Goal: Task Accomplishment & Management: Complete application form

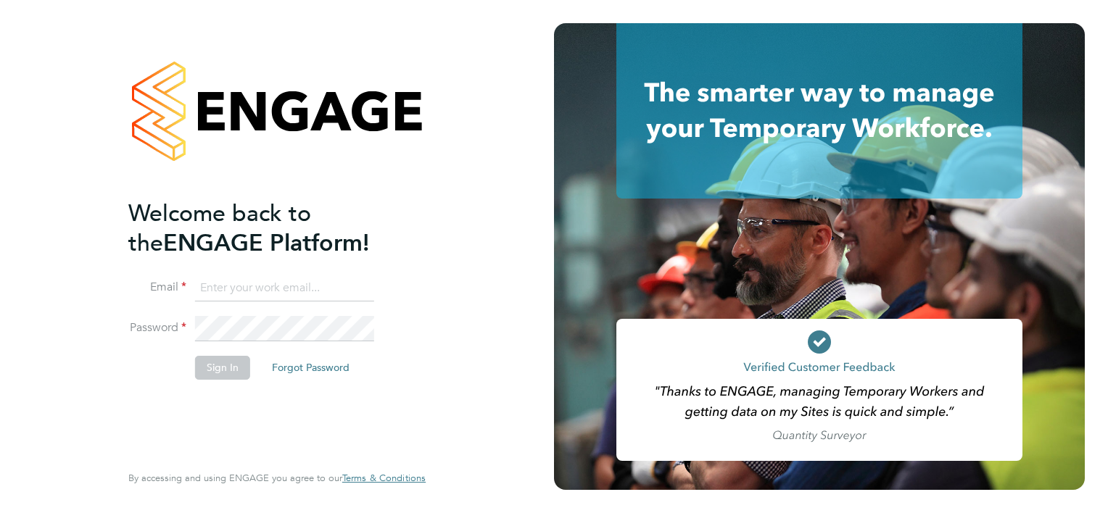
type input "arron@acceptrec.co.uk"
click at [209, 365] on button "Sign In" at bounding box center [222, 367] width 55 height 23
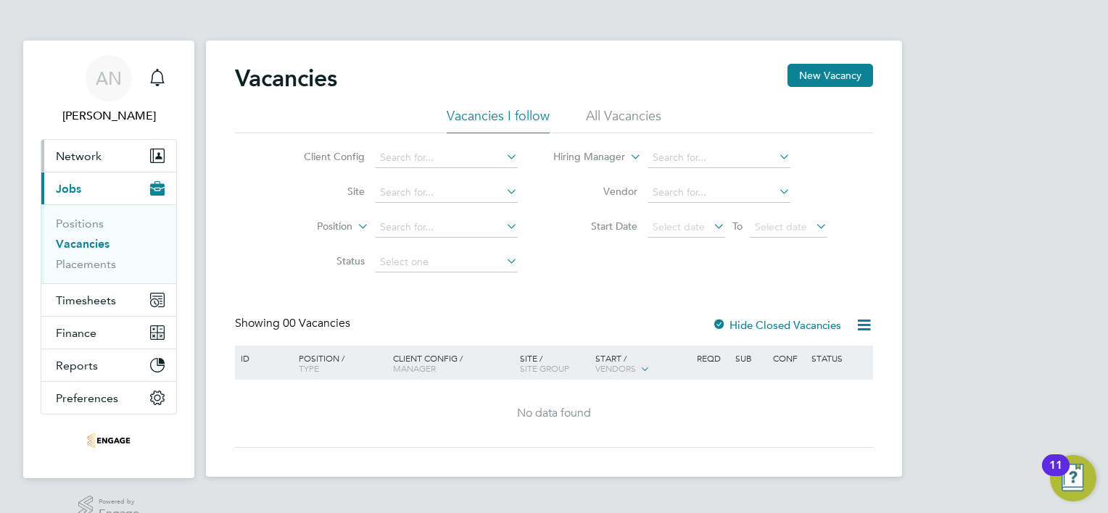
click at [165, 163] on button "Network" at bounding box center [108, 156] width 135 height 32
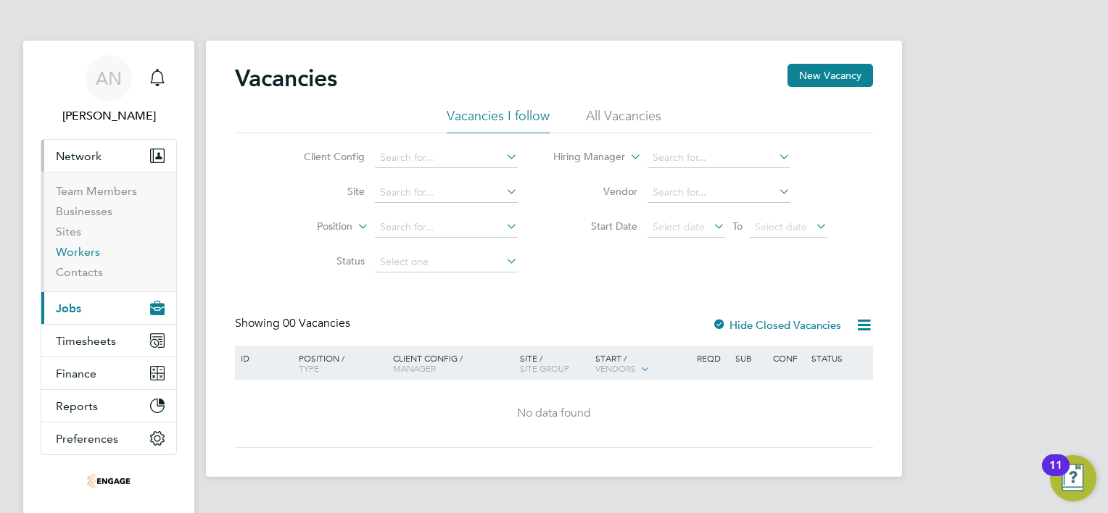
click at [82, 252] on link "Workers" at bounding box center [78, 252] width 44 height 14
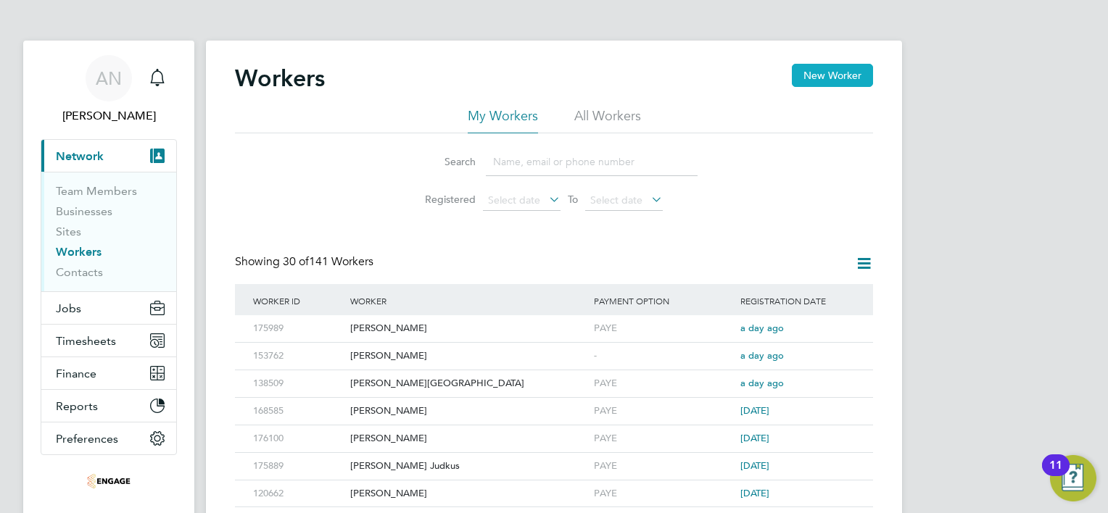
click at [854, 73] on button "New Worker" at bounding box center [832, 75] width 81 height 23
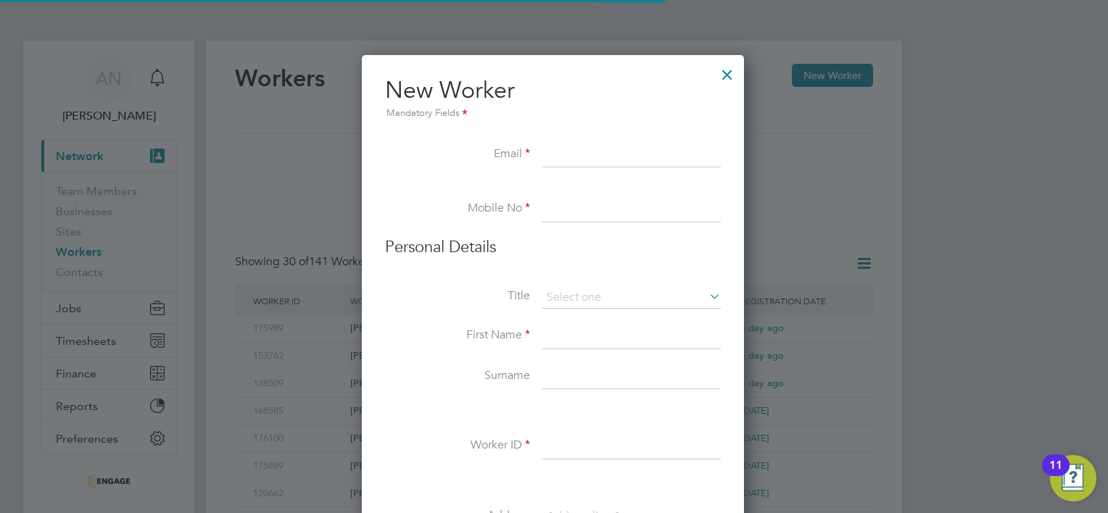
scroll to position [1229, 383]
click at [578, 291] on input at bounding box center [631, 298] width 179 height 22
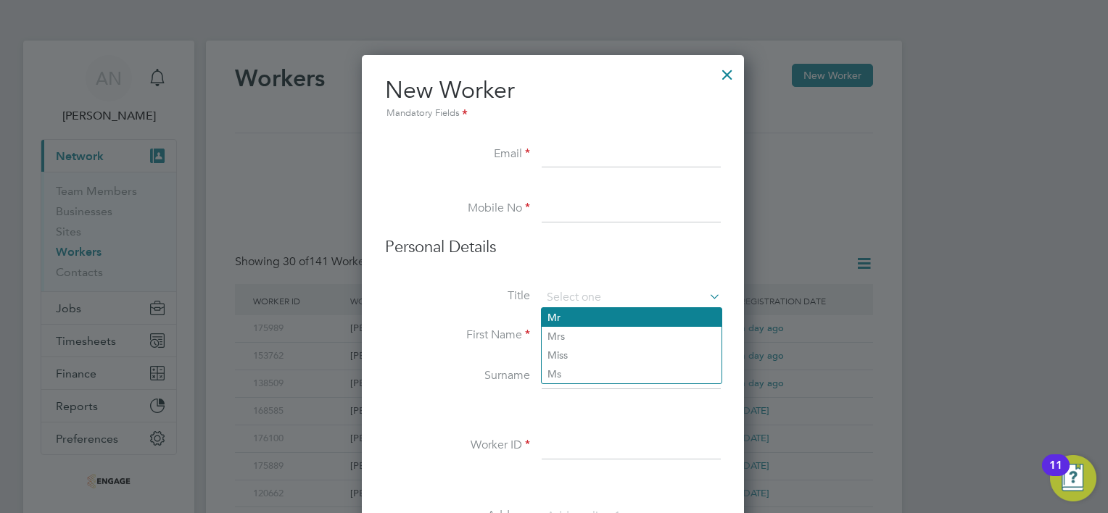
click at [573, 320] on li "Mr" at bounding box center [632, 317] width 180 height 19
type input "Mr"
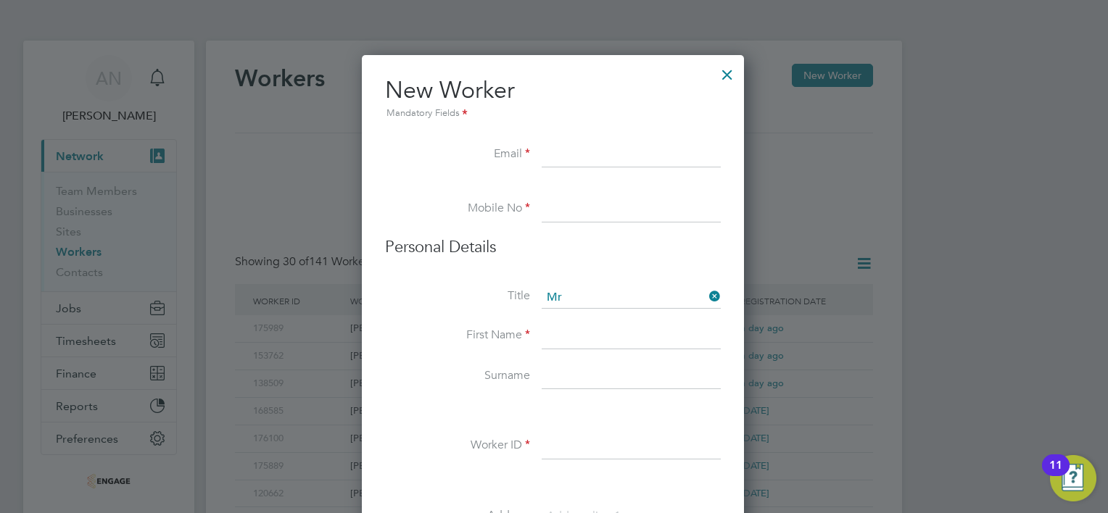
click at [621, 157] on input at bounding box center [631, 155] width 179 height 26
paste input "aggie@acceptrec.co.uk"
drag, startPoint x: 677, startPoint y: 154, endPoint x: 553, endPoint y: 159, distance: 124.0
click at [553, 159] on input "aggie@acceptrec.co.uk" at bounding box center [631, 155] width 179 height 26
type input "a"
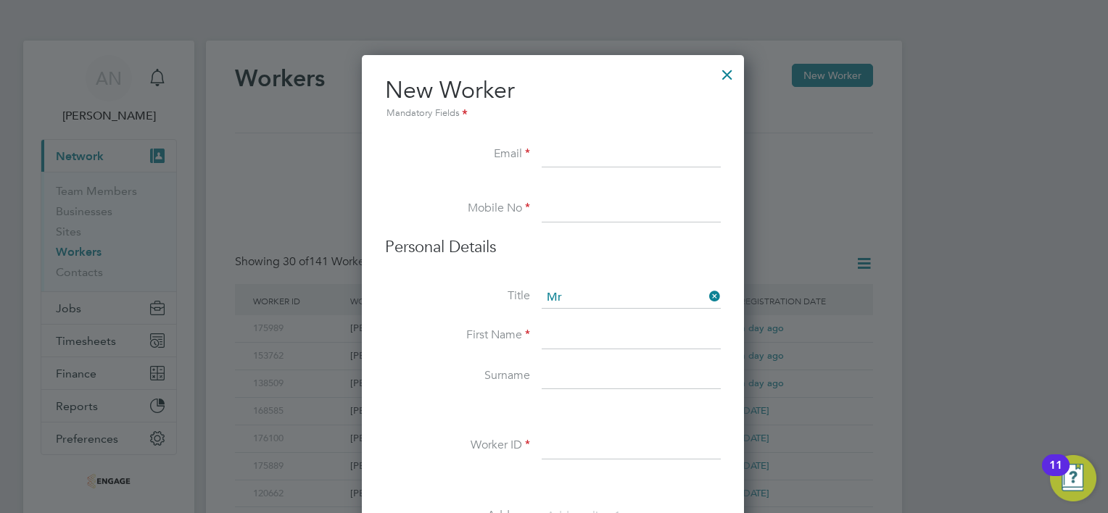
paste input "shiveski1997@gmail.com"
type input "shiveski1997@gmail.com"
click at [618, 197] on input at bounding box center [631, 209] width 179 height 26
paste input "07876 097600"
type input "07876 097600"
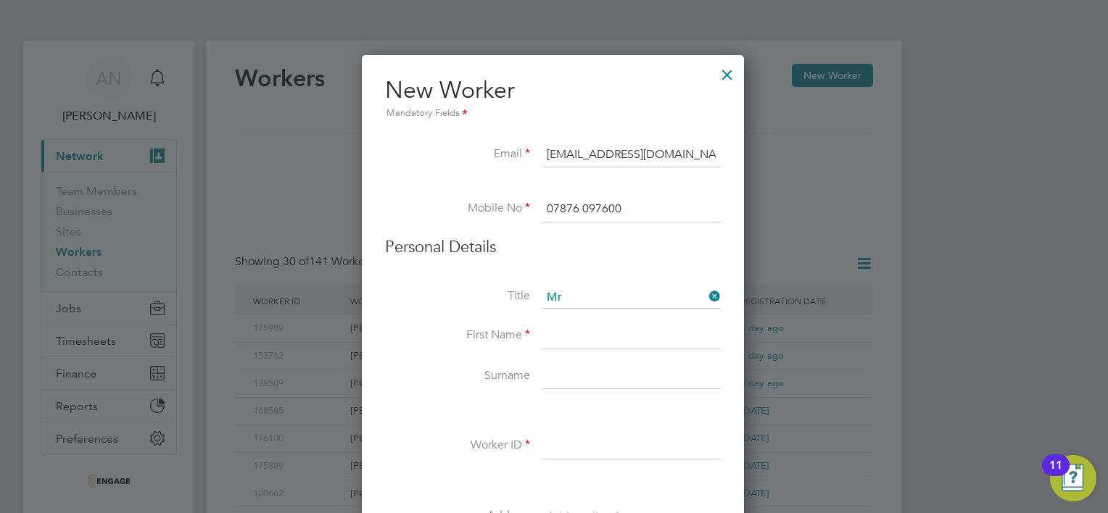
click at [597, 328] on input at bounding box center [631, 336] width 179 height 26
type input "Shiv"
click at [554, 381] on input at bounding box center [631, 377] width 179 height 26
type input "Patel"
click at [547, 448] on input at bounding box center [631, 447] width 179 height 26
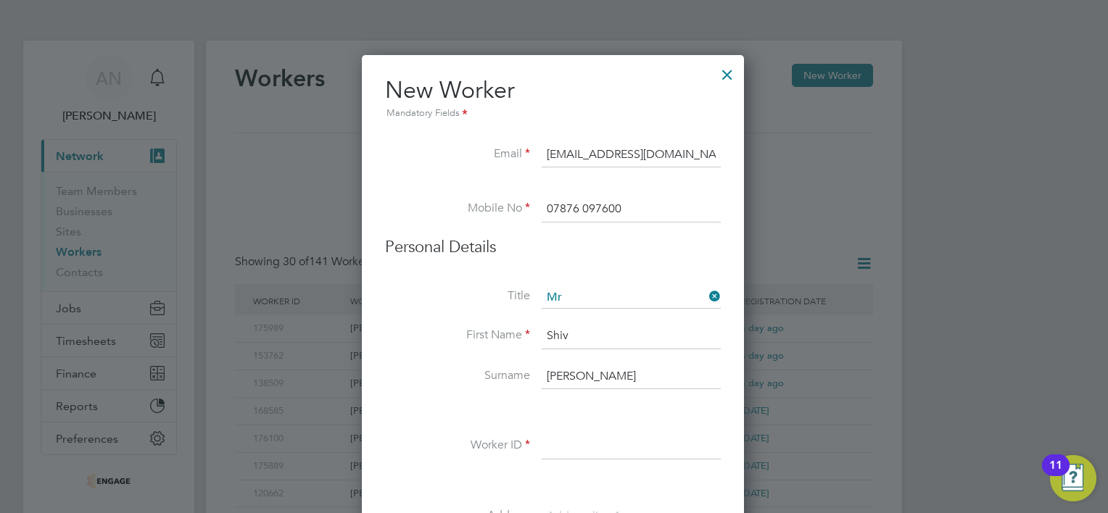
paste input "176130"
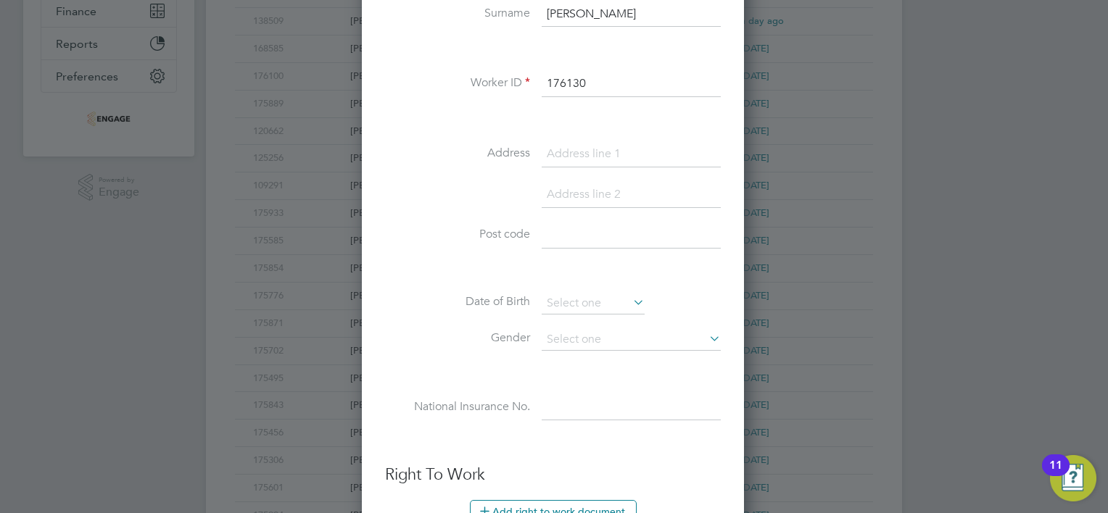
scroll to position [580, 0]
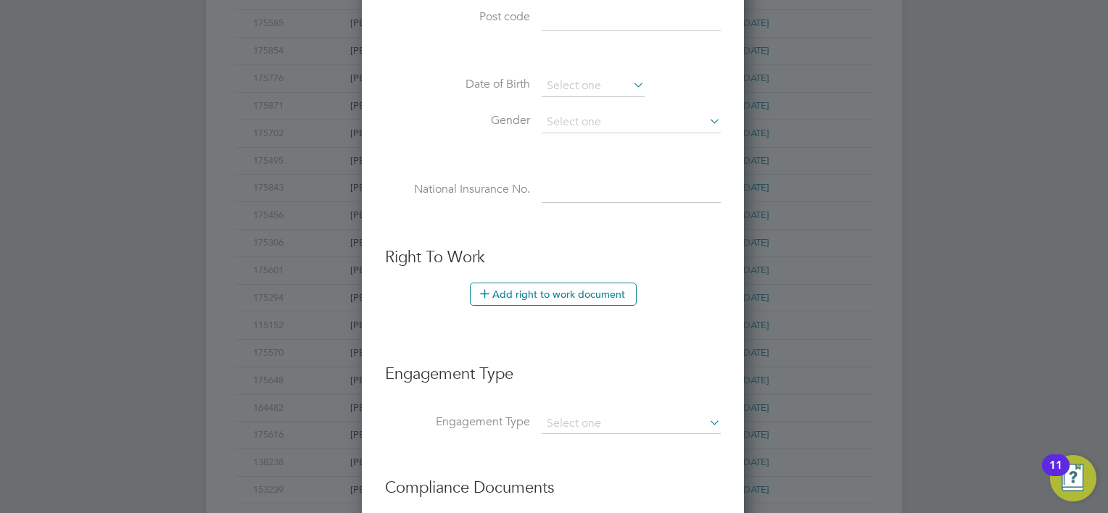
type input "176130"
click at [706, 418] on icon at bounding box center [706, 422] width 0 height 20
click at [656, 423] on input at bounding box center [631, 424] width 179 height 20
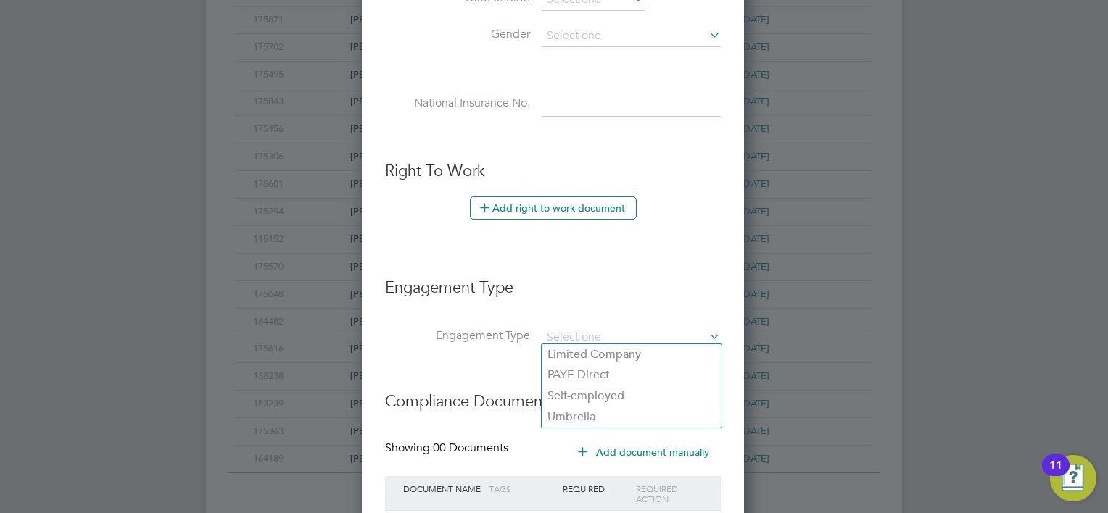
scroll to position [770, 0]
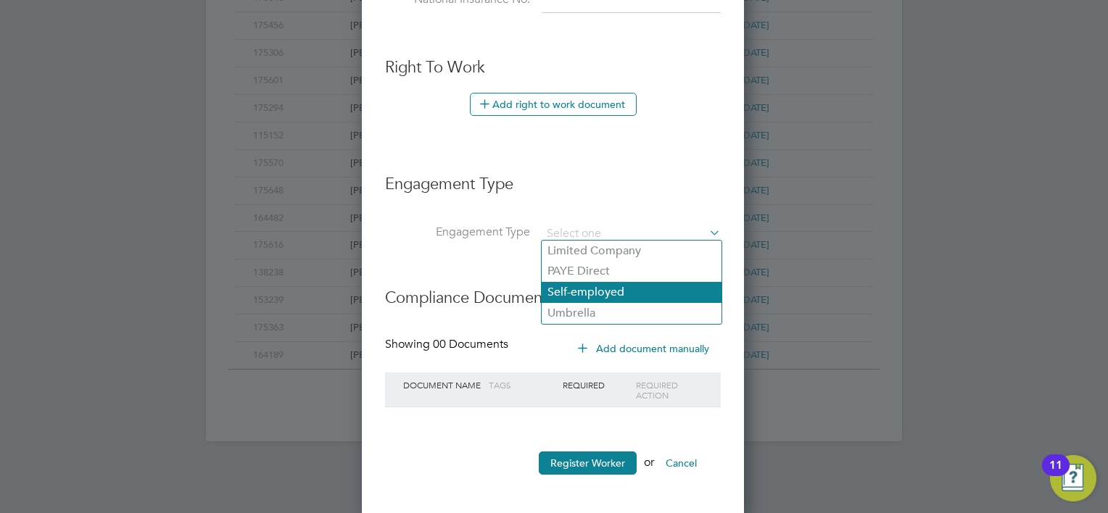
drag, startPoint x: 601, startPoint y: 269, endPoint x: 598, endPoint y: 301, distance: 32.0
click at [600, 269] on li "PAYE Direct" at bounding box center [632, 271] width 180 height 21
type input "PAYE Direct"
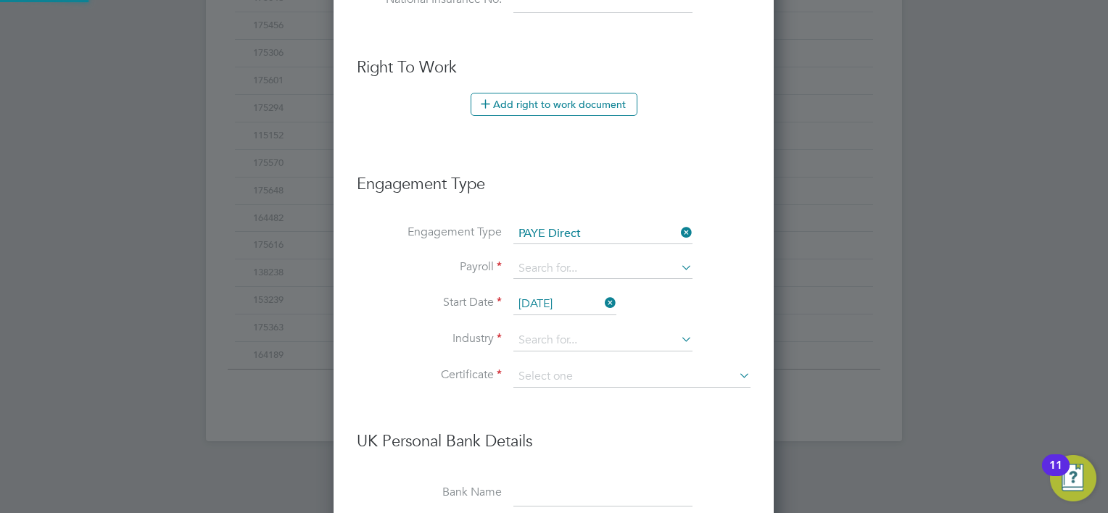
scroll to position [1650, 441]
click at [597, 268] on input at bounding box center [602, 269] width 179 height 20
click at [570, 290] on li "PAYE" at bounding box center [603, 285] width 180 height 21
type input "PAYE"
click at [584, 297] on input "28 Aug 2025" at bounding box center [564, 305] width 103 height 22
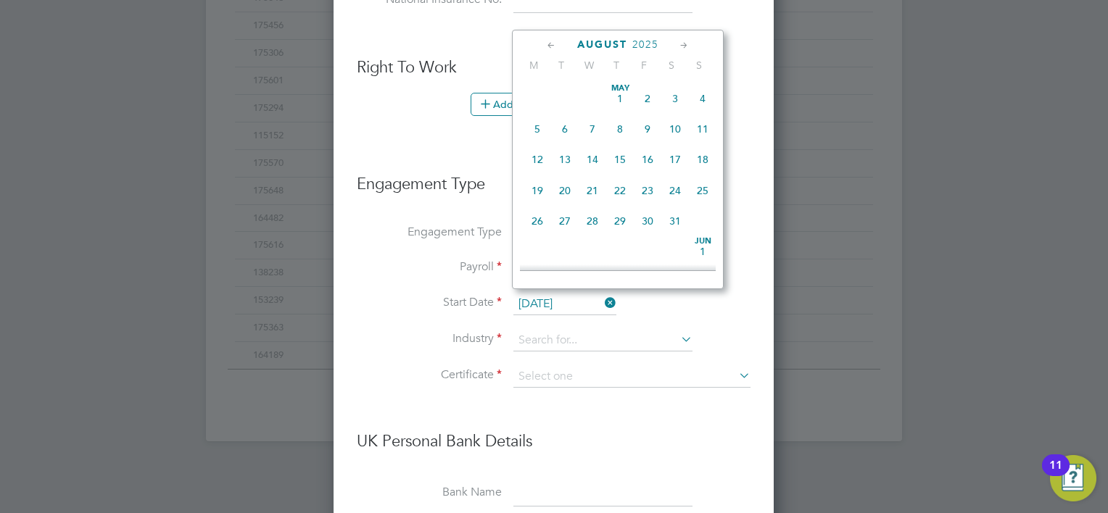
scroll to position [568, 0]
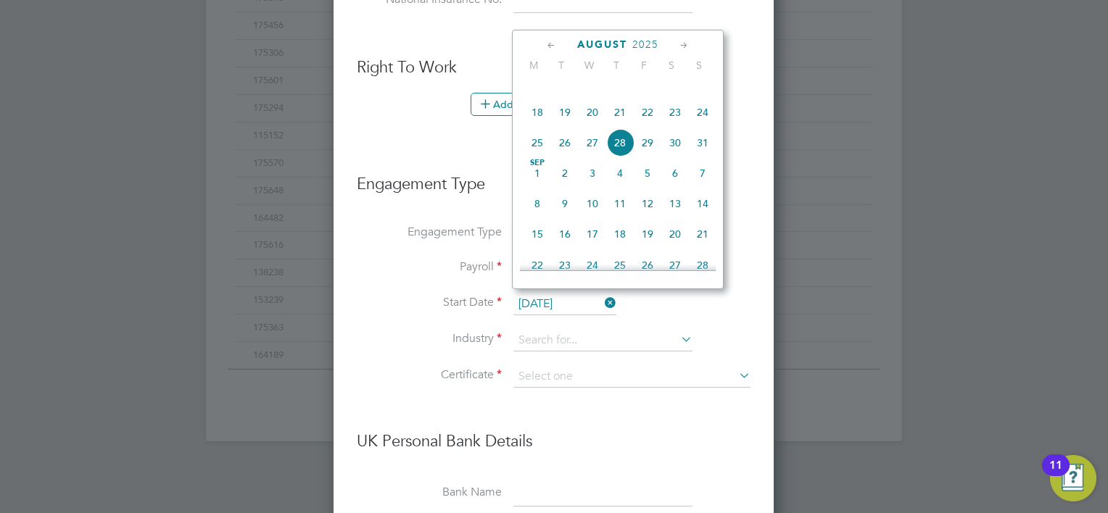
click at [648, 155] on span "29" at bounding box center [648, 143] width 28 height 28
type input "29 Aug 2025"
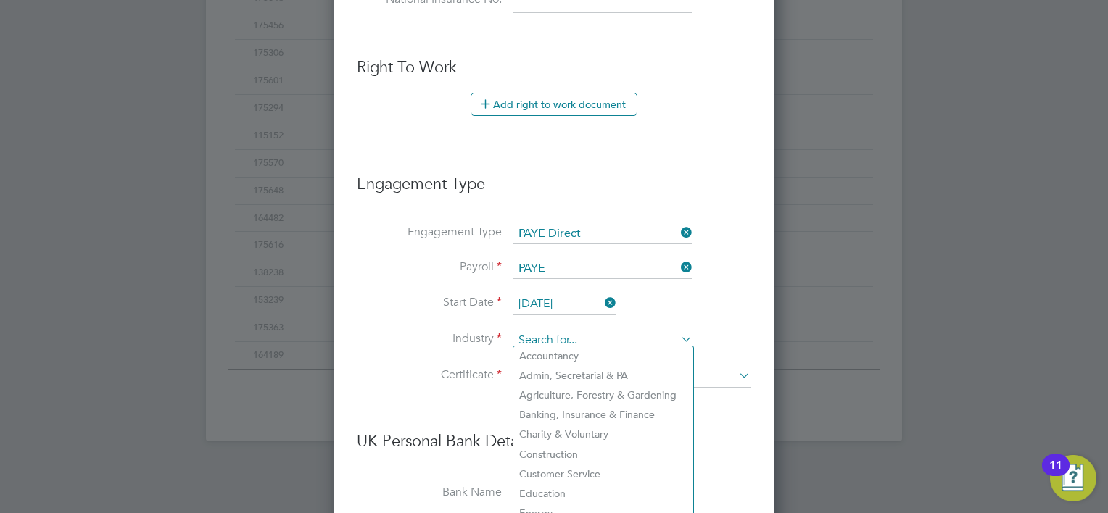
click at [568, 339] on input at bounding box center [602, 341] width 179 height 22
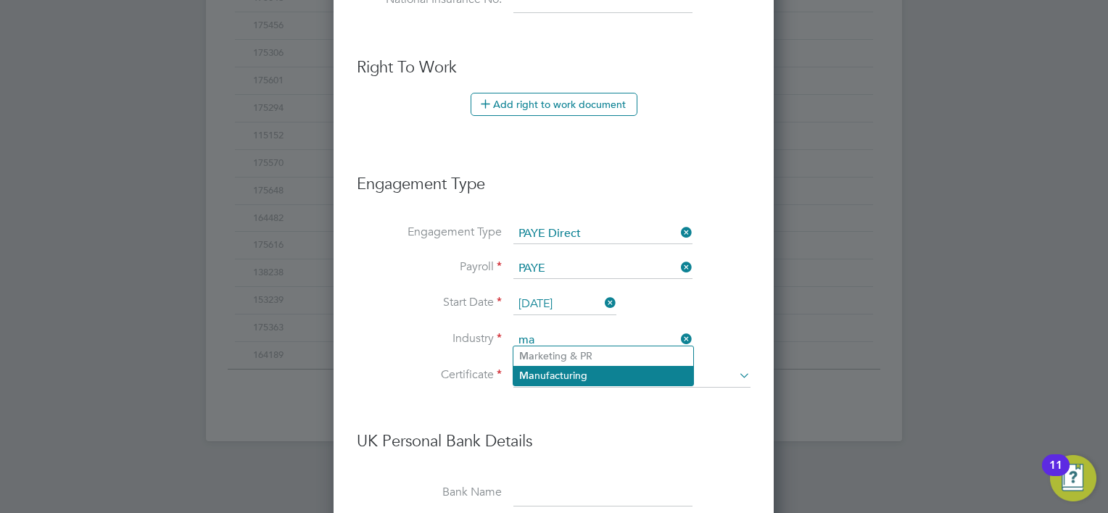
click at [581, 373] on li "Ma nufacturing" at bounding box center [603, 376] width 180 height 20
type input "Manufacturing"
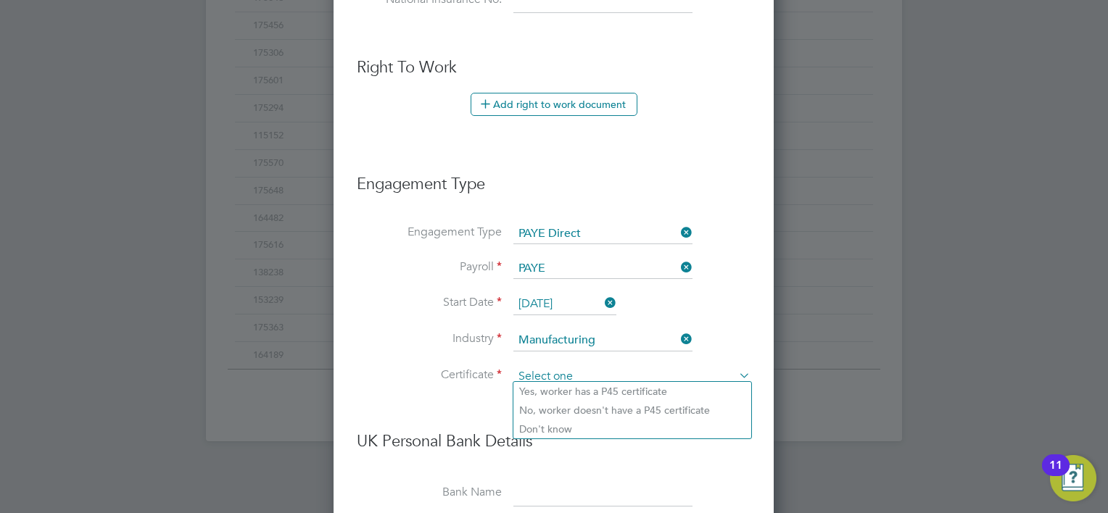
click at [560, 368] on input at bounding box center [631, 377] width 237 height 22
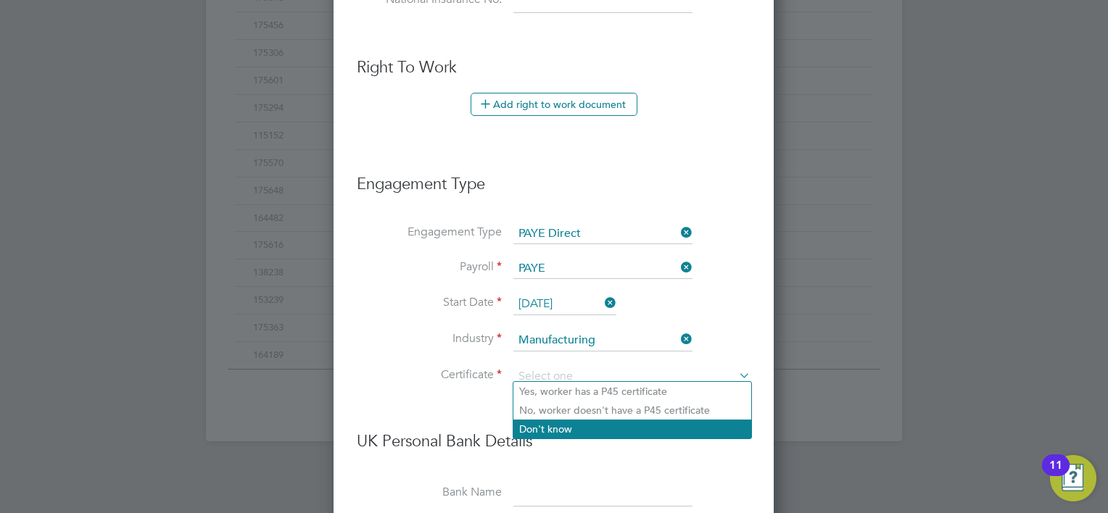
click at [571, 426] on li "Don't know" at bounding box center [632, 429] width 238 height 19
type input "Don't know"
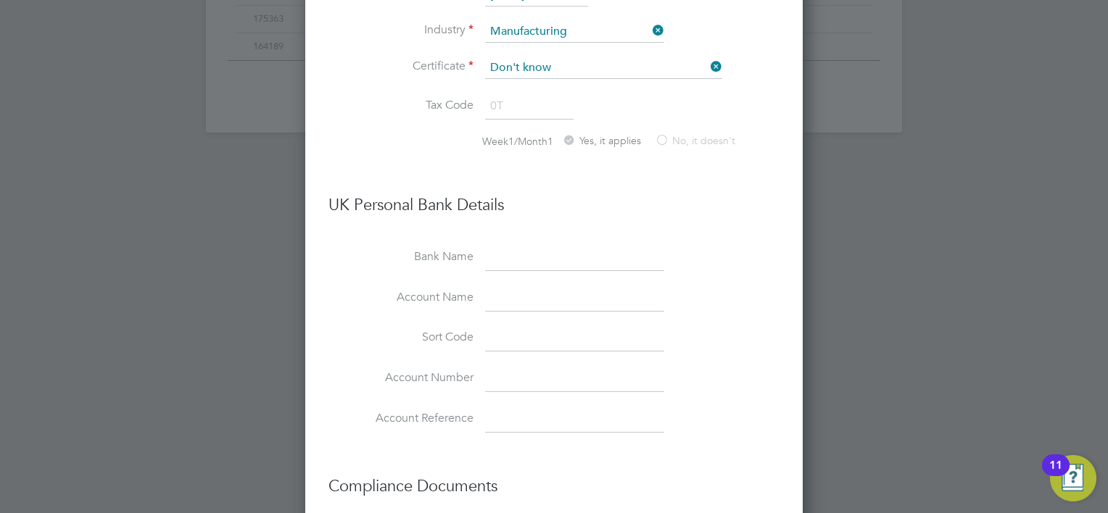
scroll to position [1264, 0]
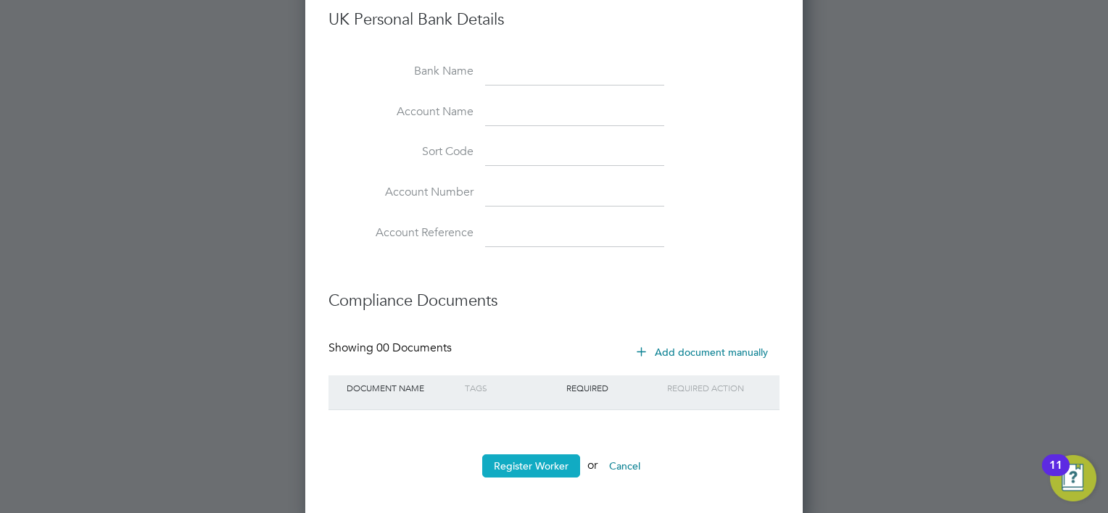
click at [558, 455] on button "Register Worker" at bounding box center [531, 466] width 98 height 23
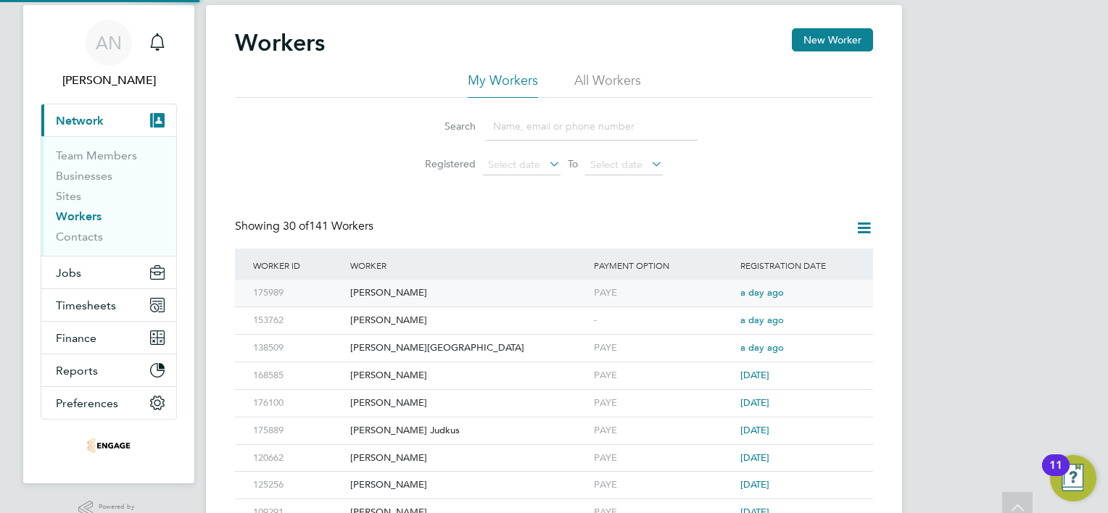
scroll to position [0, 0]
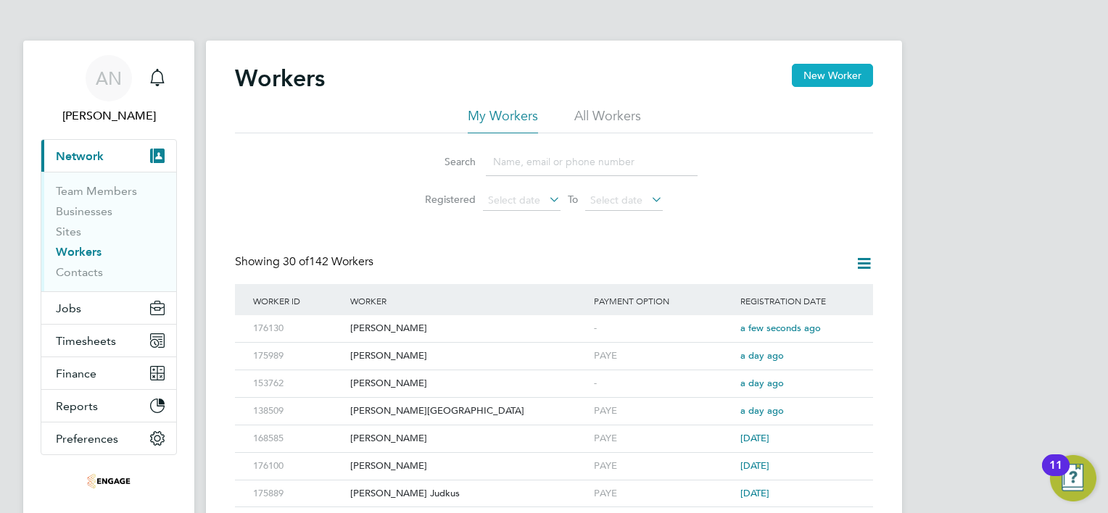
click at [838, 79] on button "New Worker" at bounding box center [832, 75] width 81 height 23
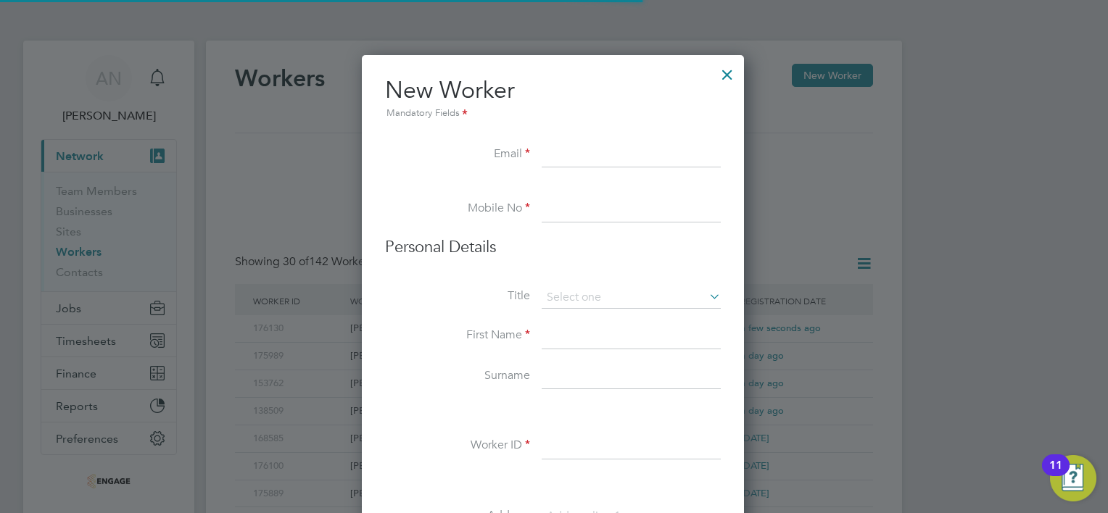
scroll to position [1229, 383]
click at [631, 209] on input at bounding box center [631, 209] width 179 height 26
paste input "07845 542574"
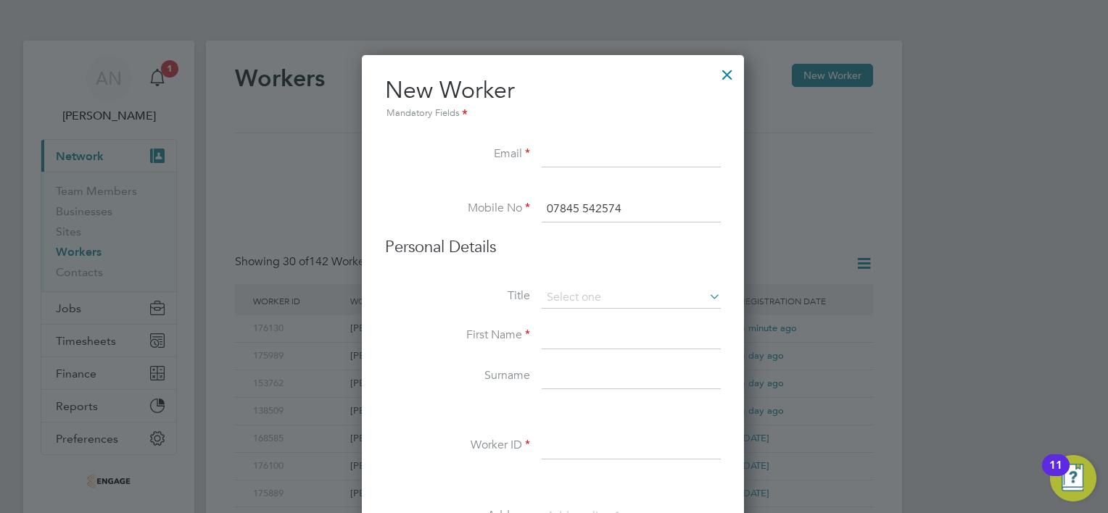
type input "07845 542574"
click at [597, 162] on input at bounding box center [631, 155] width 179 height 26
paste input "Cagatay.aktas@hotmail.com"
type input "Cagatay.aktas@hotmail.com"
click at [582, 296] on input at bounding box center [631, 298] width 179 height 22
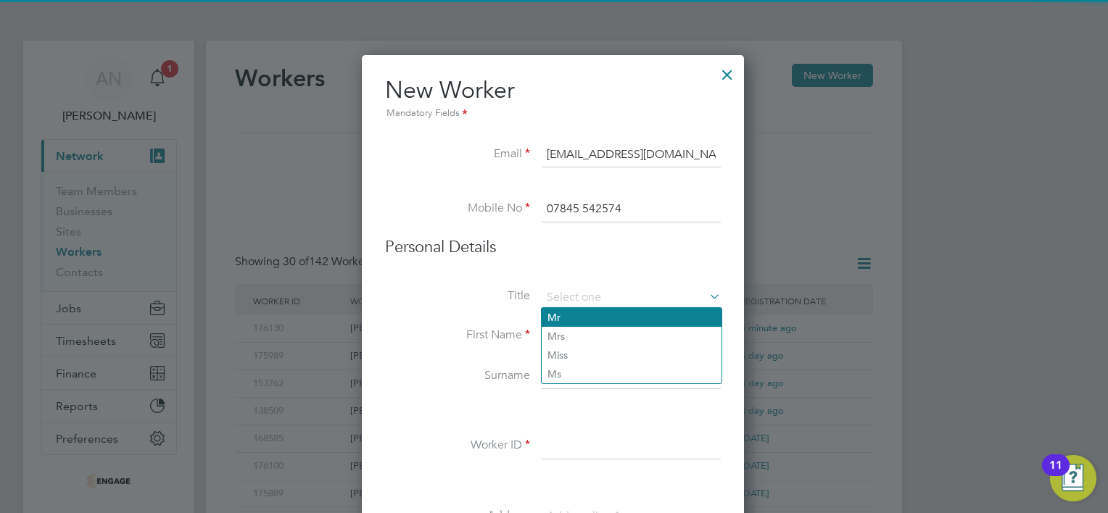
click at [571, 319] on li "Mr" at bounding box center [632, 317] width 180 height 19
type input "Mr"
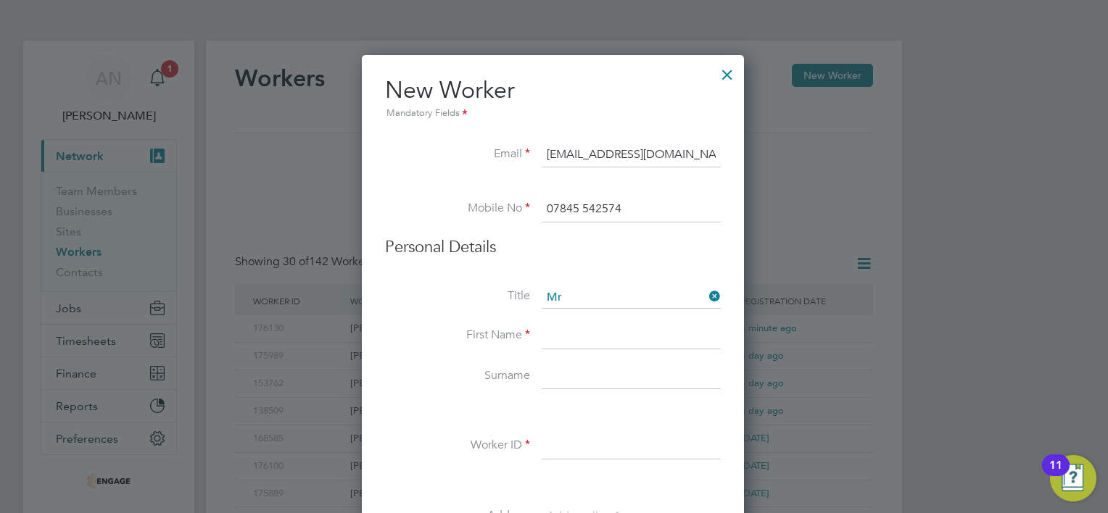
click at [565, 340] on input at bounding box center [631, 336] width 179 height 26
type input "Cagatay"
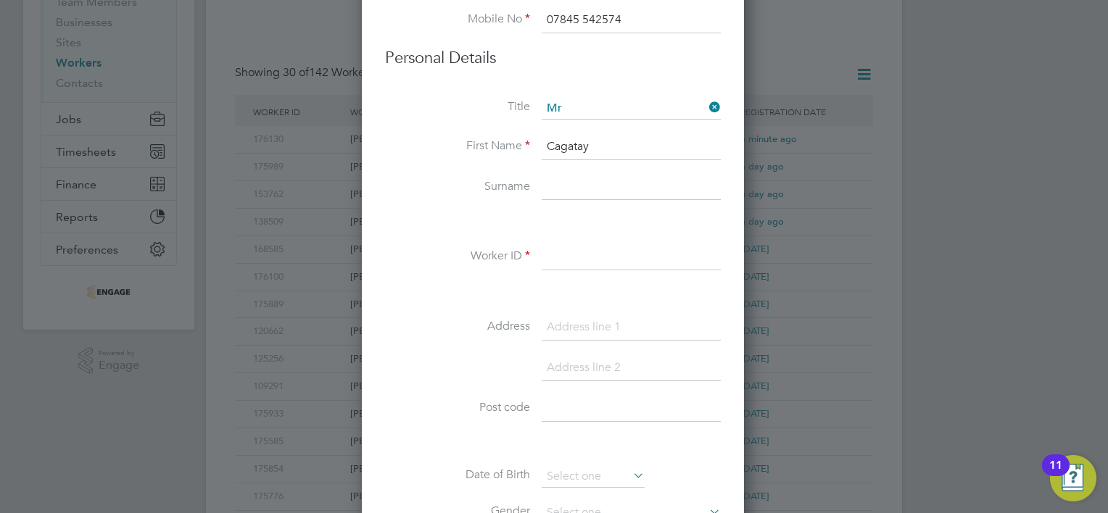
scroll to position [191, 0]
type input "Aktas"
click at [591, 260] on input at bounding box center [631, 255] width 179 height 26
paste input "175980"
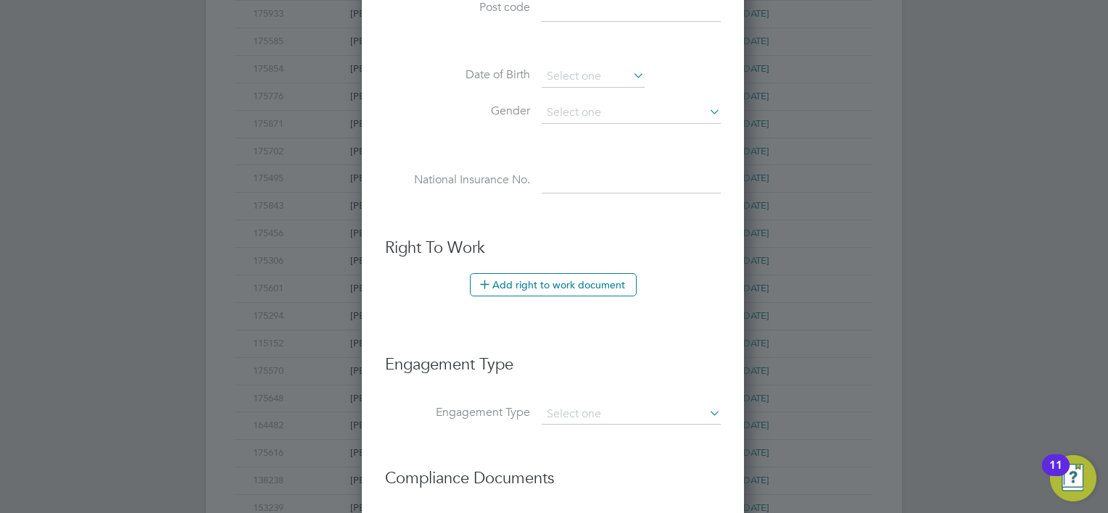
scroll to position [699, 0]
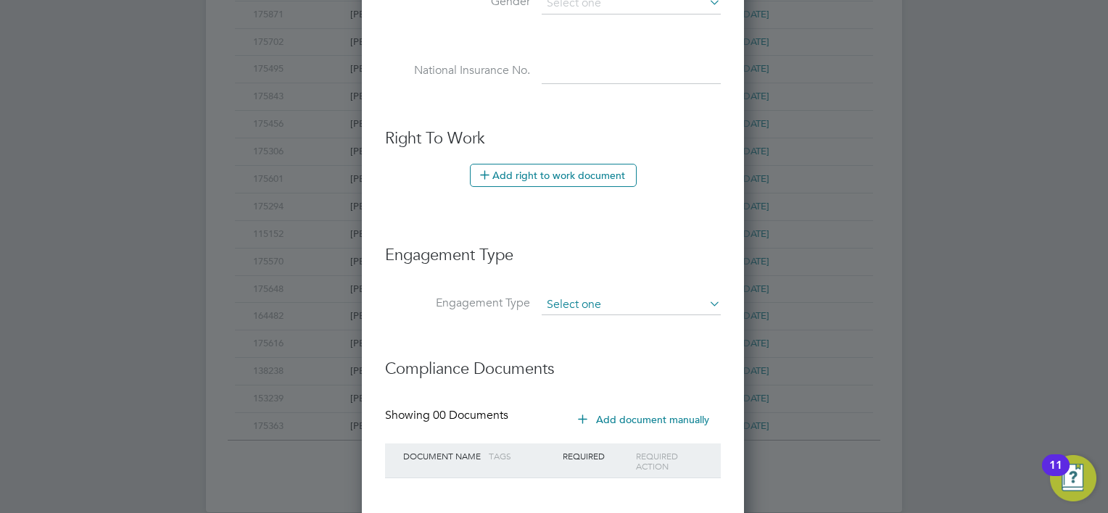
type input "175980"
click at [609, 302] on input at bounding box center [631, 305] width 179 height 20
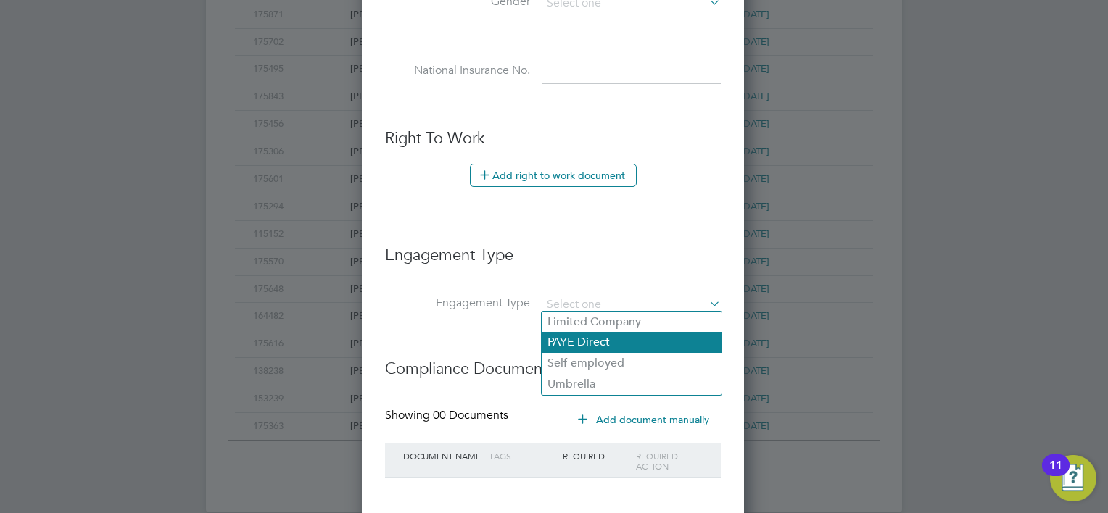
click at [605, 344] on li "PAYE Direct" at bounding box center [632, 342] width 180 height 21
type input "PAYE Direct"
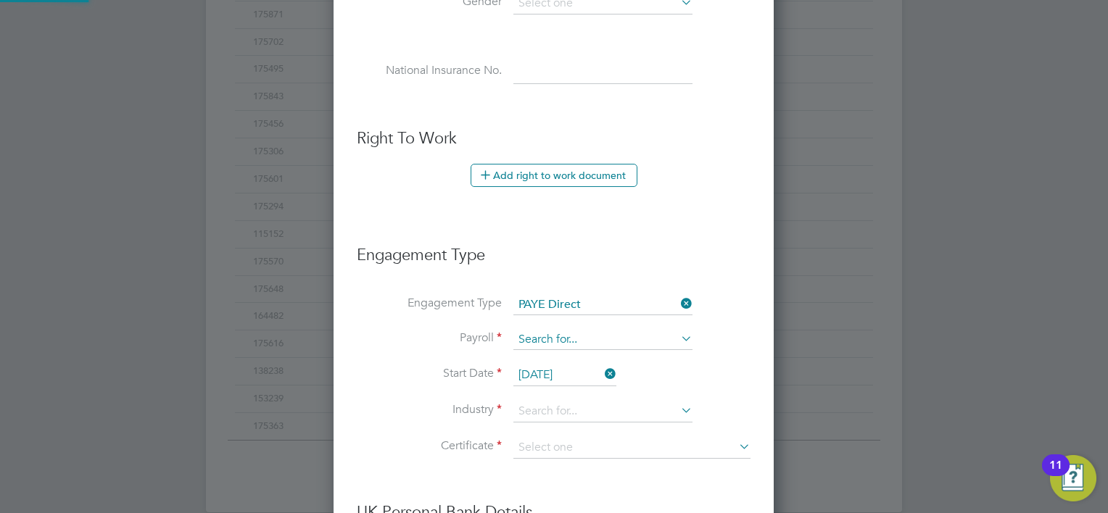
scroll to position [1650, 441]
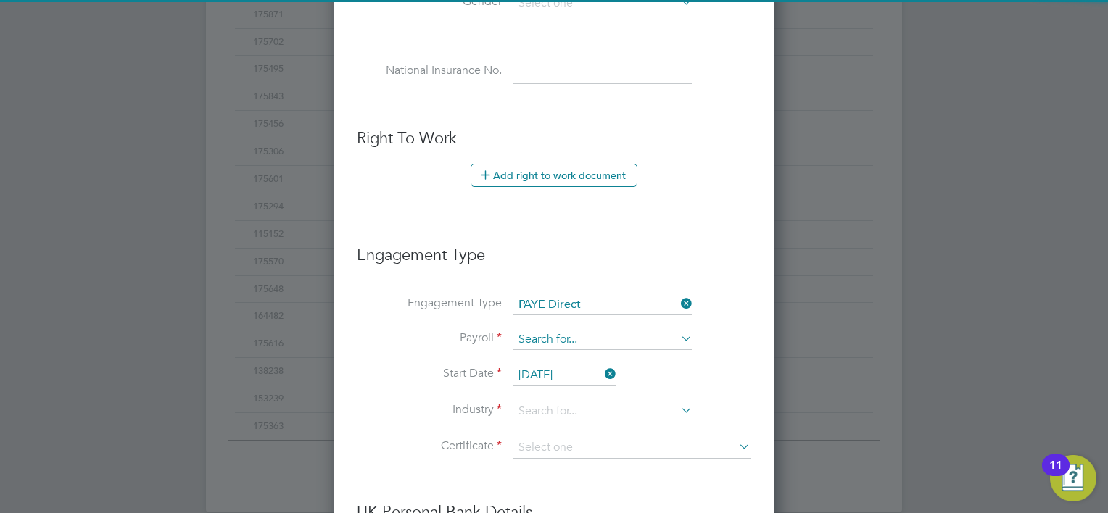
click at [596, 330] on input at bounding box center [602, 340] width 179 height 20
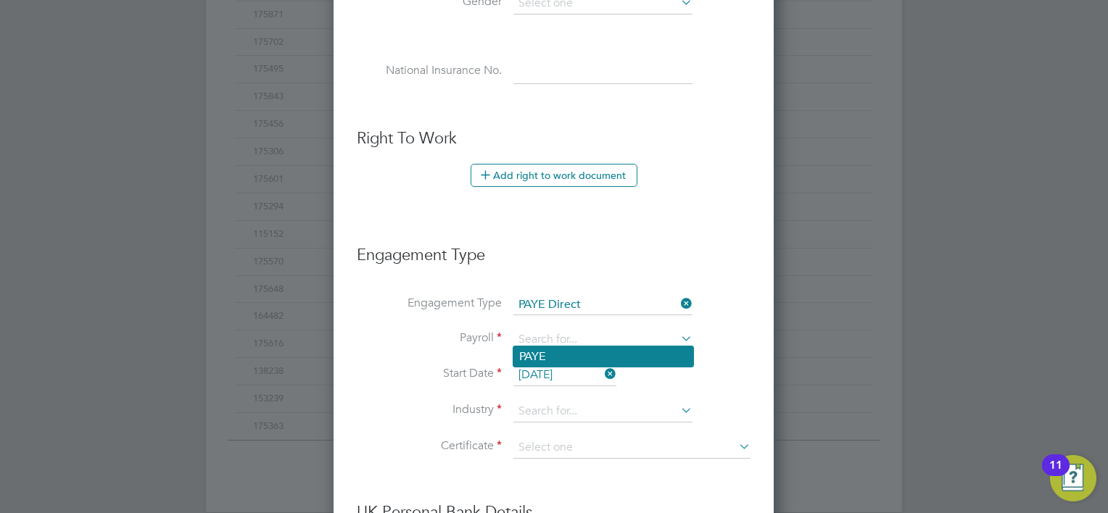
click at [568, 352] on li "PAYE" at bounding box center [603, 357] width 180 height 21
type input "PAYE"
click at [571, 365] on input "28 Aug 2025" at bounding box center [564, 376] width 103 height 22
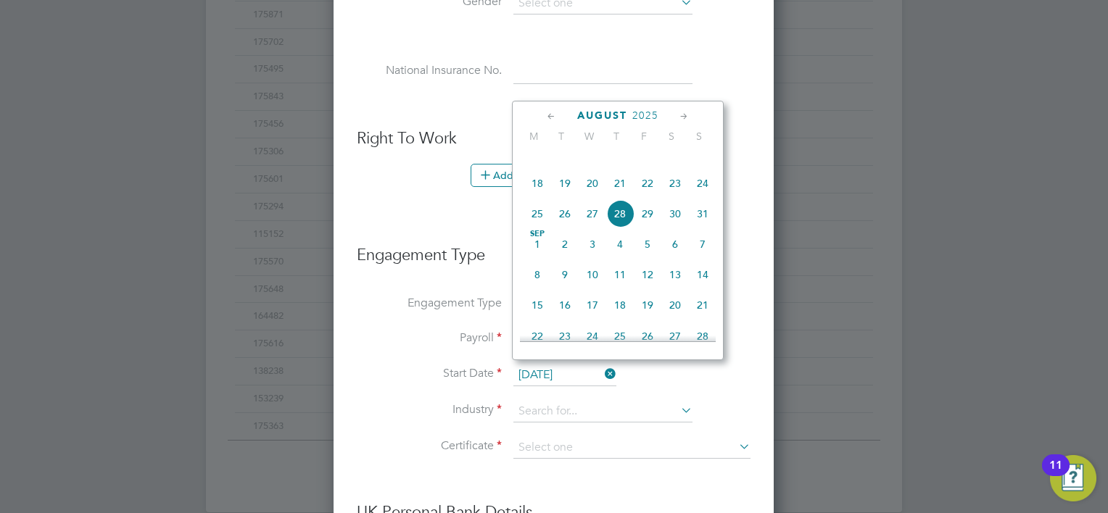
click at [641, 225] on span "29" at bounding box center [648, 214] width 28 height 28
type input "29 Aug 2025"
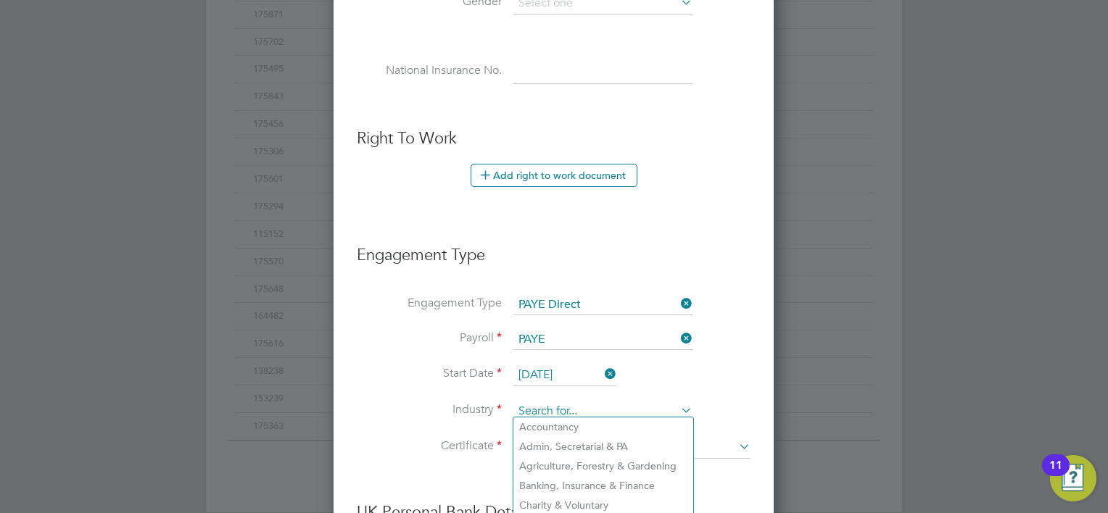
click at [552, 406] on input at bounding box center [602, 412] width 179 height 22
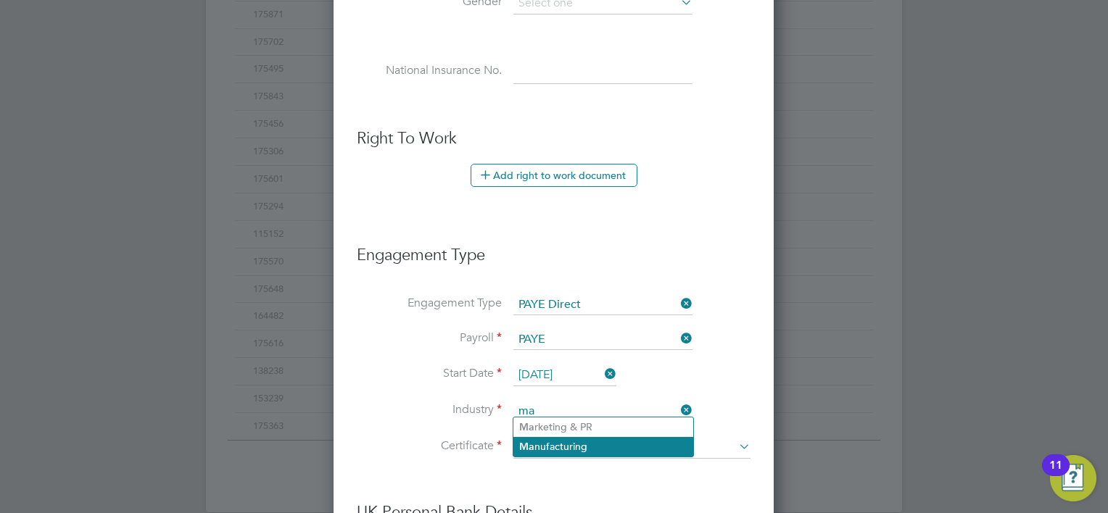
click at [557, 441] on li "Ma nufacturing" at bounding box center [603, 447] width 180 height 20
type input "Manufacturing"
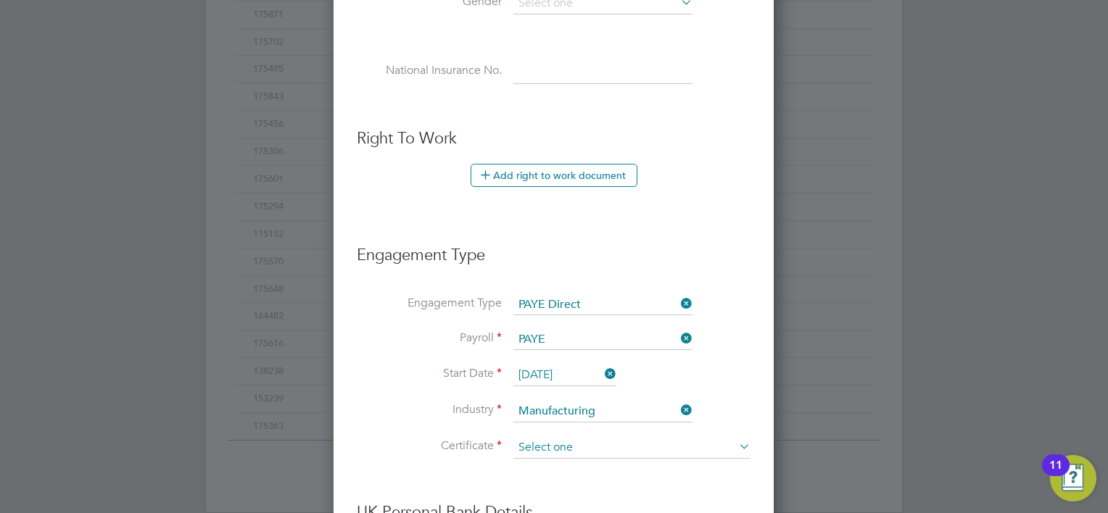
click at [561, 437] on input at bounding box center [631, 448] width 237 height 22
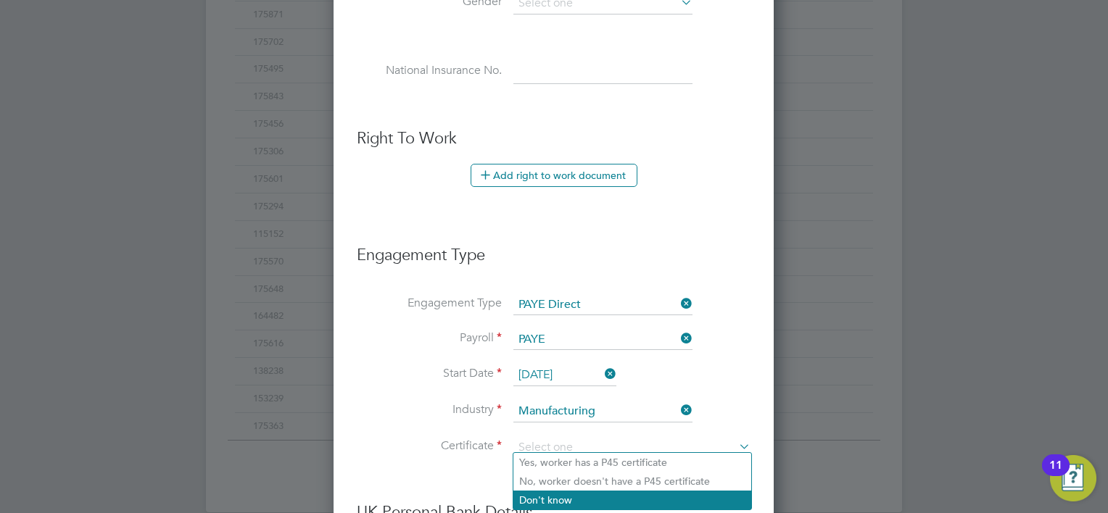
click at [560, 499] on li "Don't know" at bounding box center [632, 500] width 238 height 19
type input "Don't know"
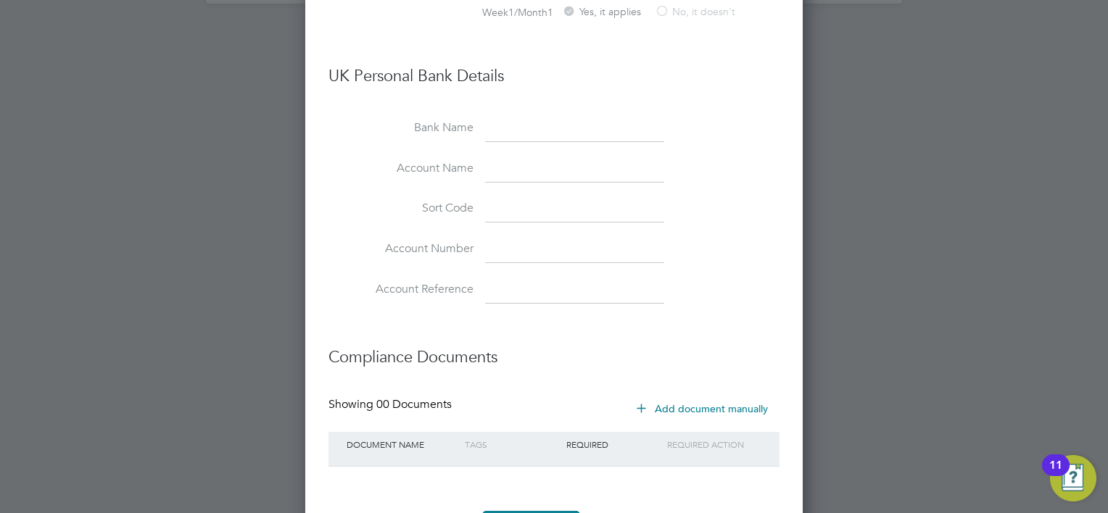
scroll to position [1264, 0]
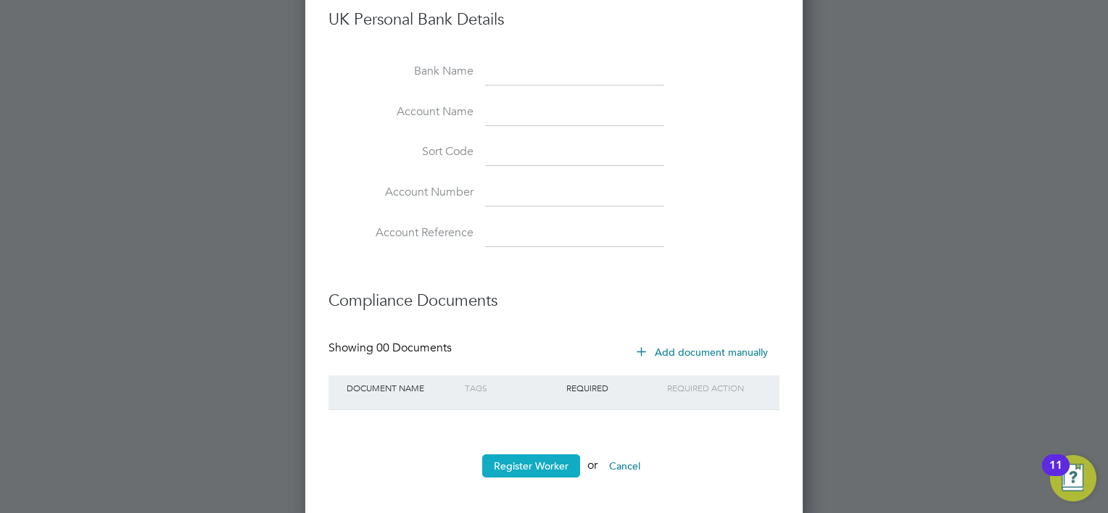
click at [554, 455] on button "Register Worker" at bounding box center [531, 466] width 98 height 23
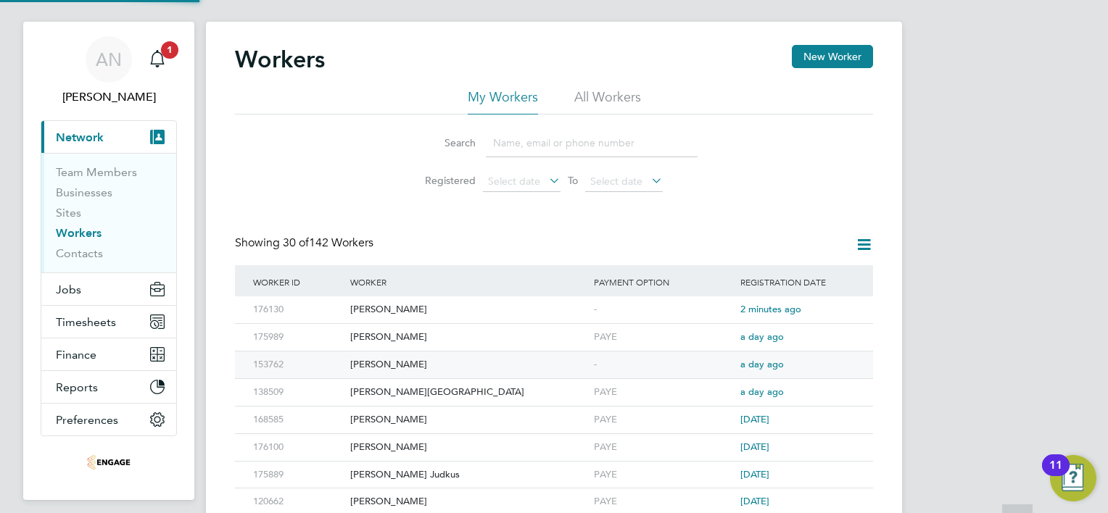
scroll to position [0, 0]
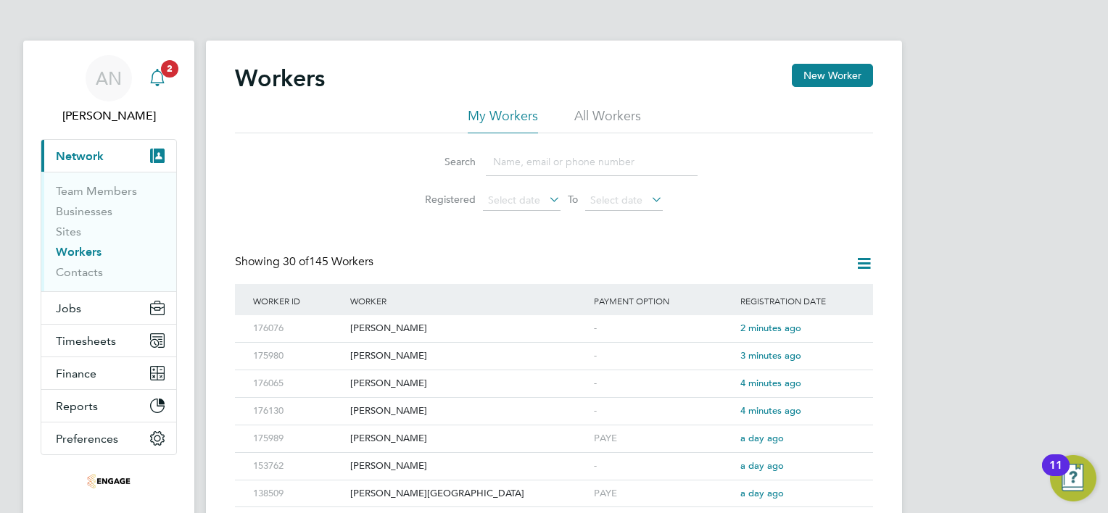
click at [157, 70] on icon "Main navigation" at bounding box center [157, 76] width 14 height 14
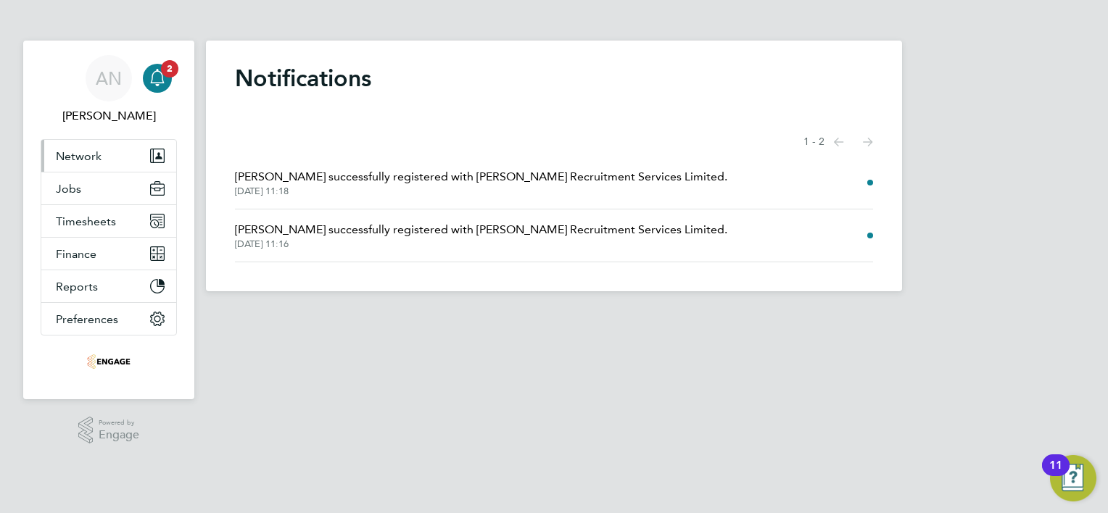
click at [72, 154] on span "Network" at bounding box center [79, 156] width 46 height 14
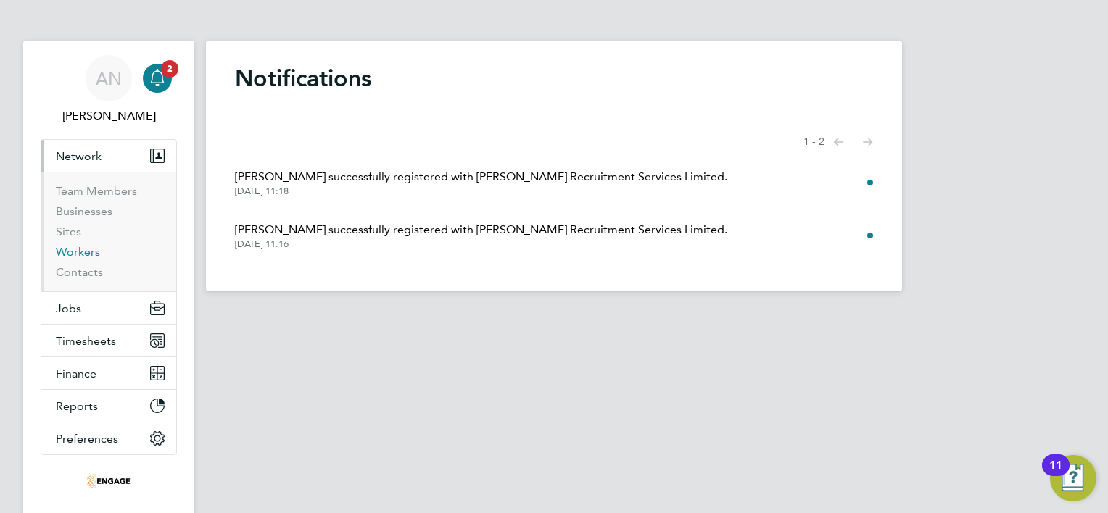
click at [84, 246] on link "Workers" at bounding box center [78, 252] width 44 height 14
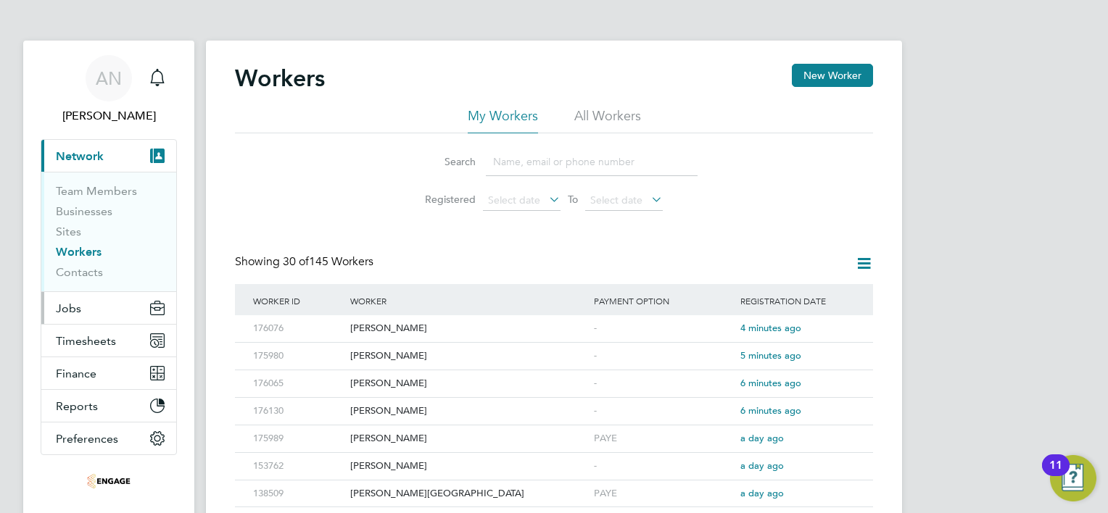
click at [79, 309] on span "Jobs" at bounding box center [68, 309] width 25 height 14
click at [151, 310] on icon "Main navigation" at bounding box center [157, 310] width 13 height 7
click at [167, 306] on button "Jobs" at bounding box center [108, 308] width 135 height 32
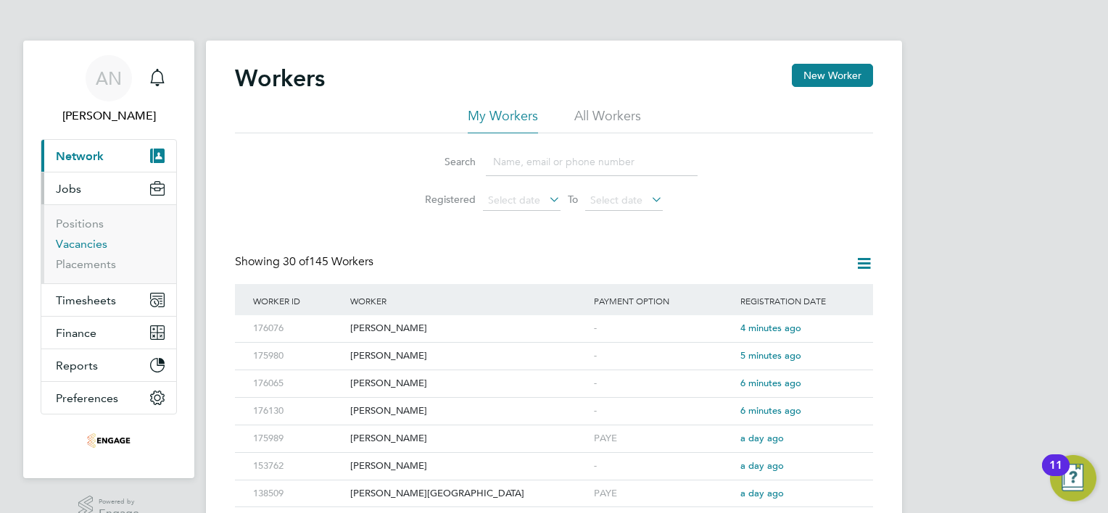
click at [89, 244] on link "Vacancies" at bounding box center [81, 244] width 51 height 14
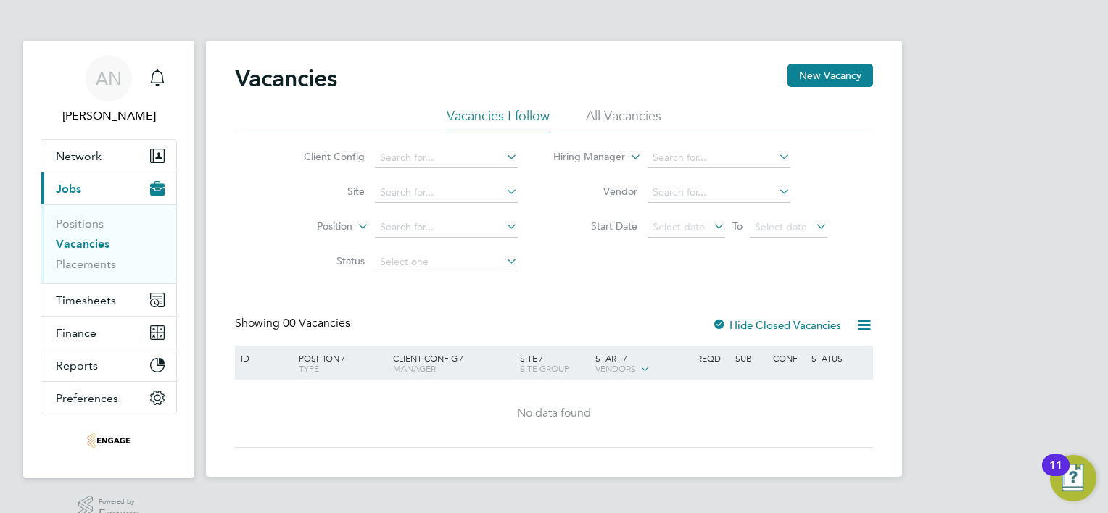
click at [615, 116] on li "All Vacancies" at bounding box center [623, 120] width 75 height 26
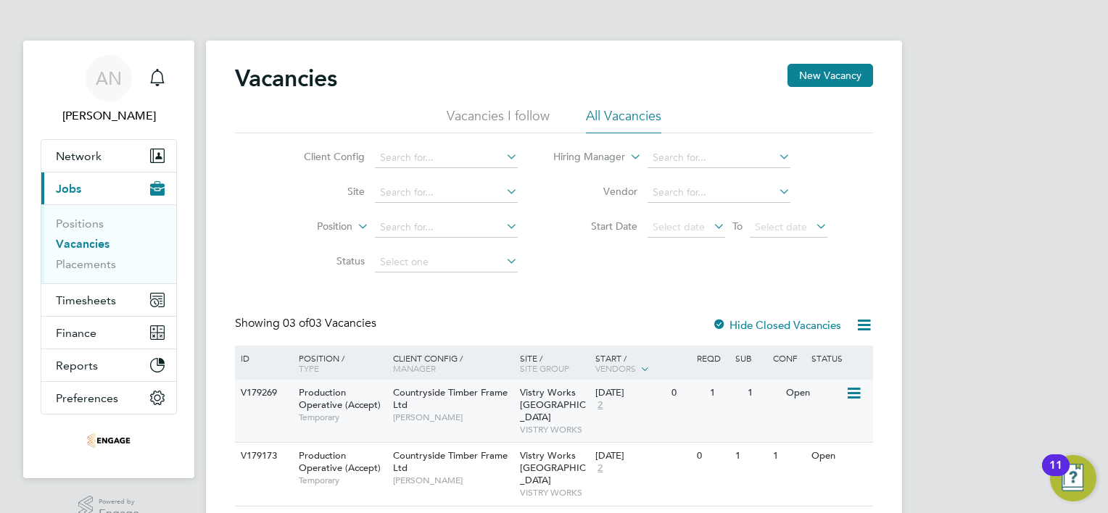
scroll to position [71, 0]
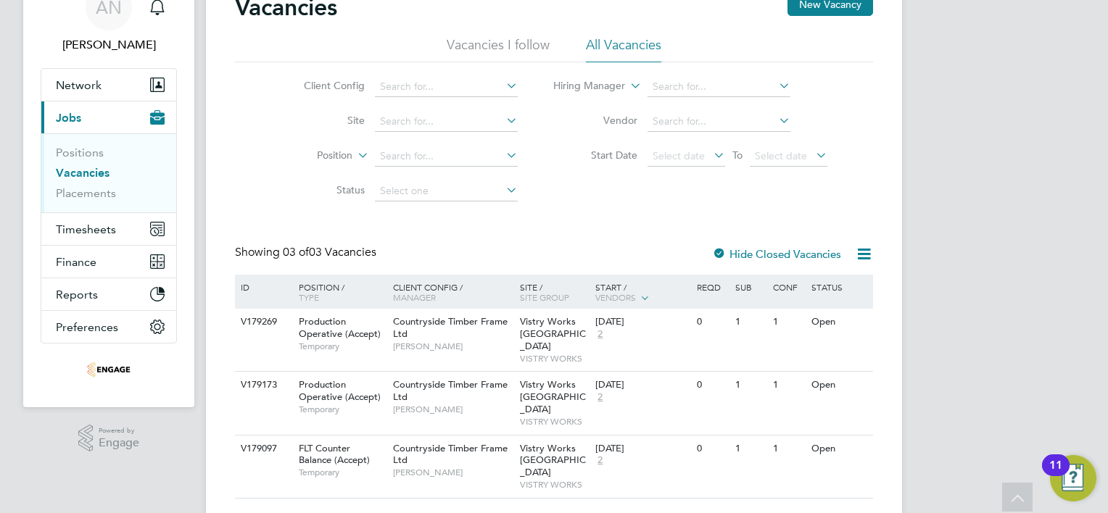
click at [486, 45] on li "Vacancies I follow" at bounding box center [498, 49] width 103 height 26
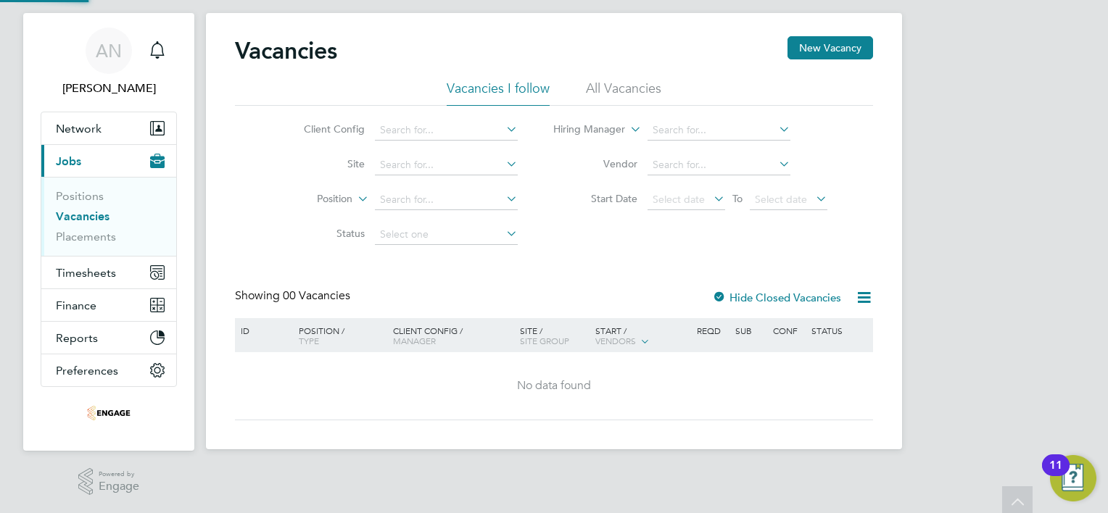
scroll to position [26, 0]
click at [638, 93] on li "All Vacancies" at bounding box center [623, 94] width 75 height 26
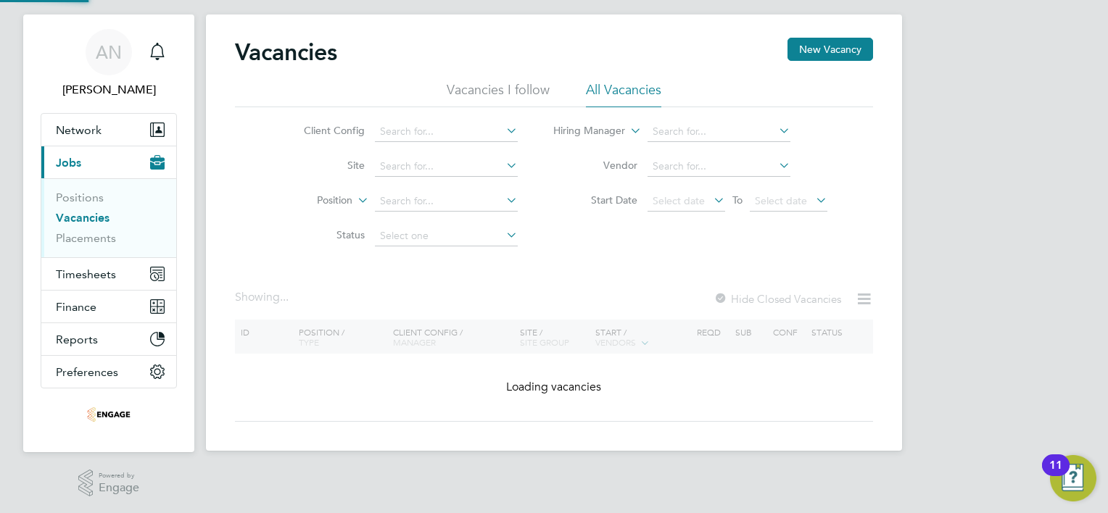
scroll to position [71, 0]
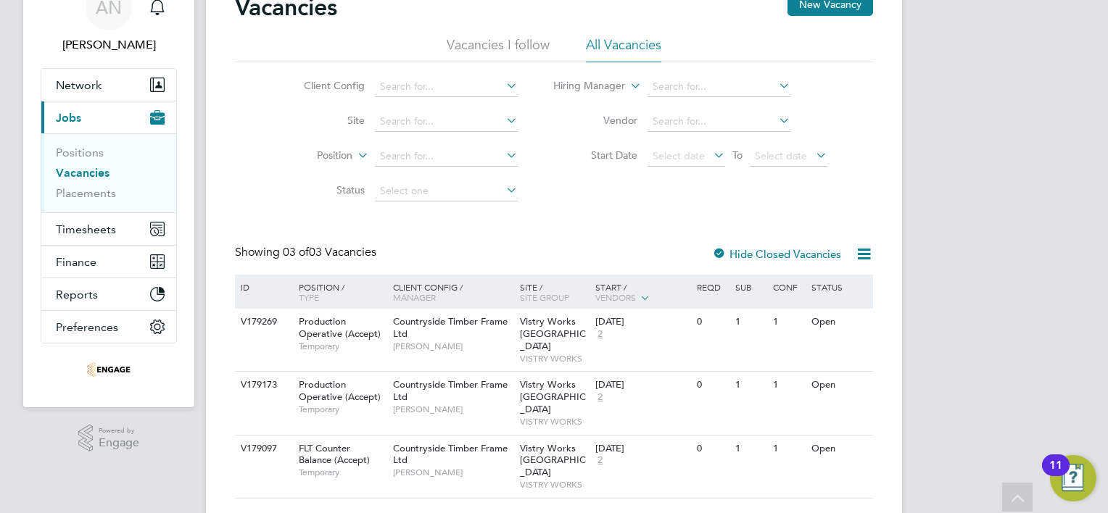
click at [465, 225] on div "Vacancies New Vacancy Vacancies I follow All Vacancies Client Config Site Posit…" at bounding box center [554, 246] width 638 height 506
click at [444, 378] on span "Countryside Timber Frame Ltd" at bounding box center [450, 390] width 115 height 25
click at [860, 323] on icon at bounding box center [852, 322] width 14 height 17
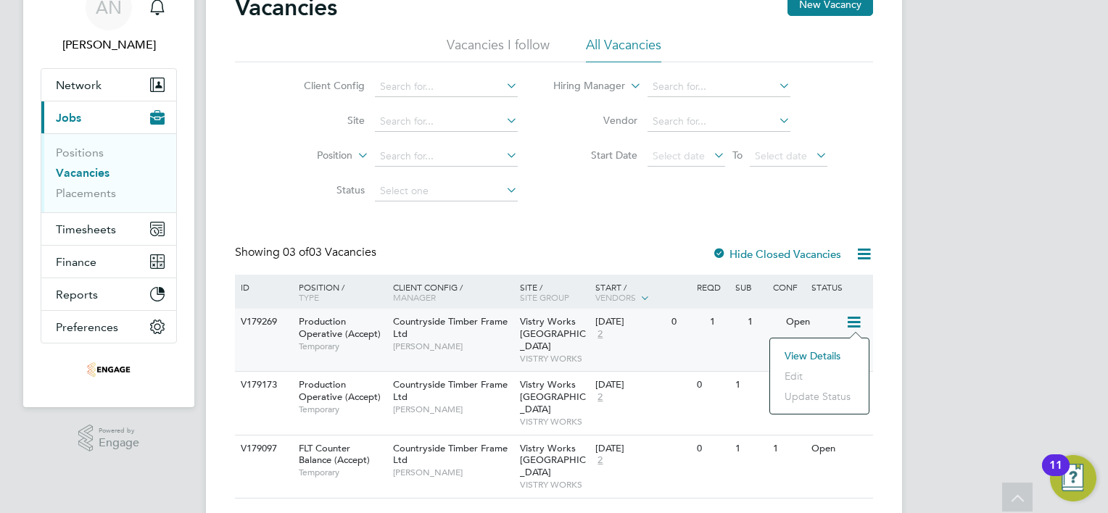
click at [860, 323] on icon at bounding box center [852, 322] width 14 height 17
click at [600, 333] on span "2" at bounding box center [599, 334] width 9 height 12
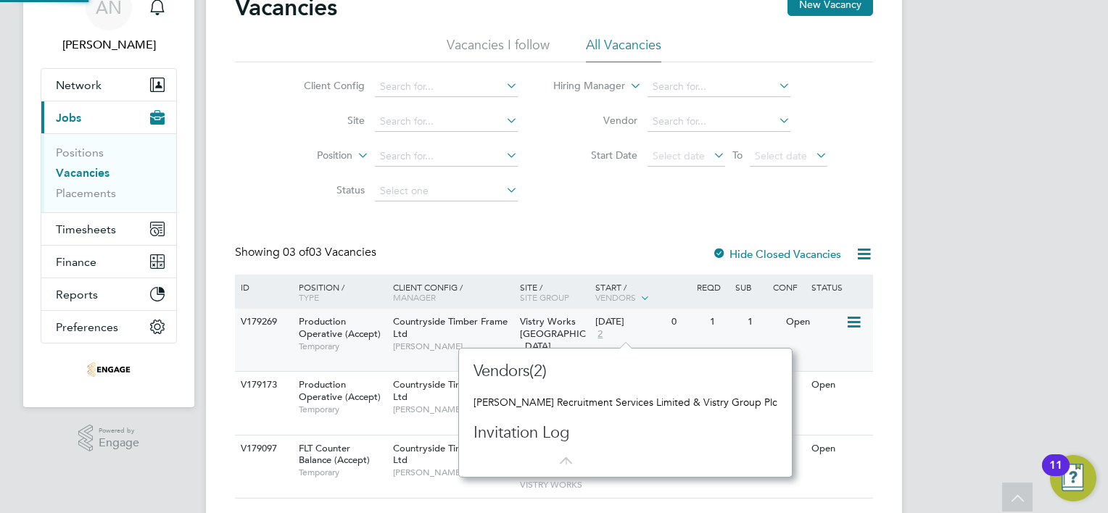
scroll to position [13, 10]
click at [600, 333] on span "2" at bounding box center [599, 334] width 9 height 12
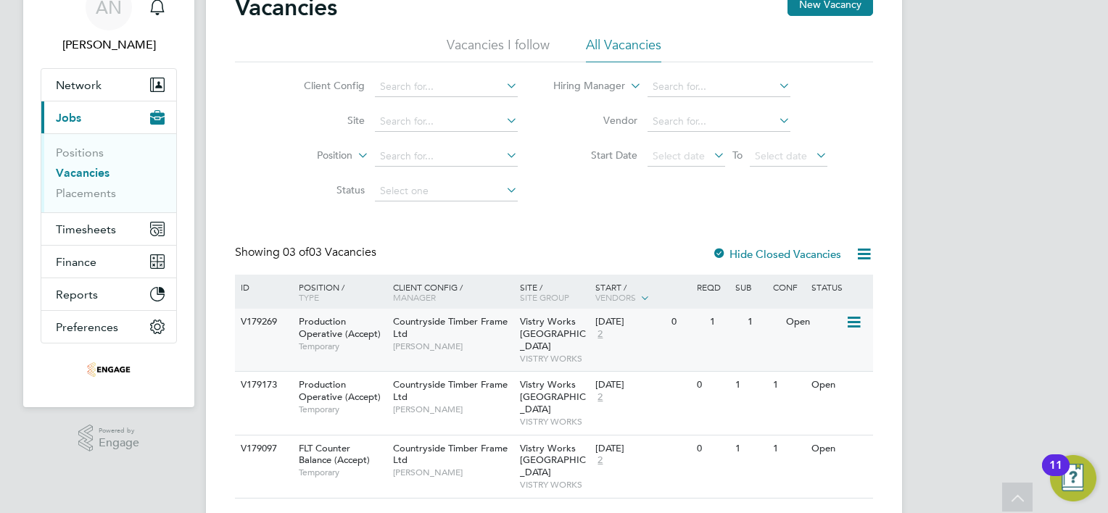
click at [632, 323] on div "[DATE]" at bounding box center [629, 322] width 69 height 12
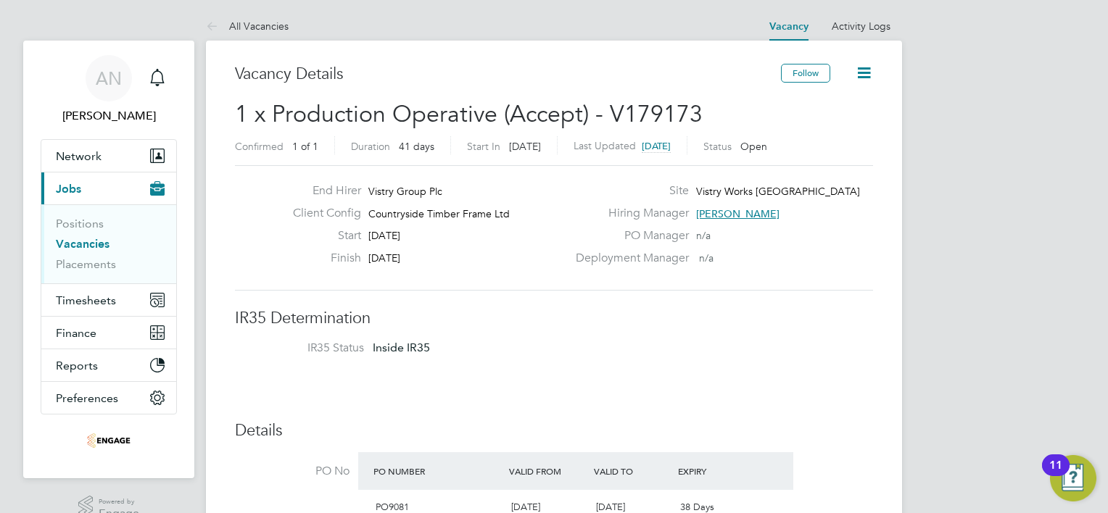
click at [75, 244] on link "Vacancies" at bounding box center [83, 244] width 54 height 14
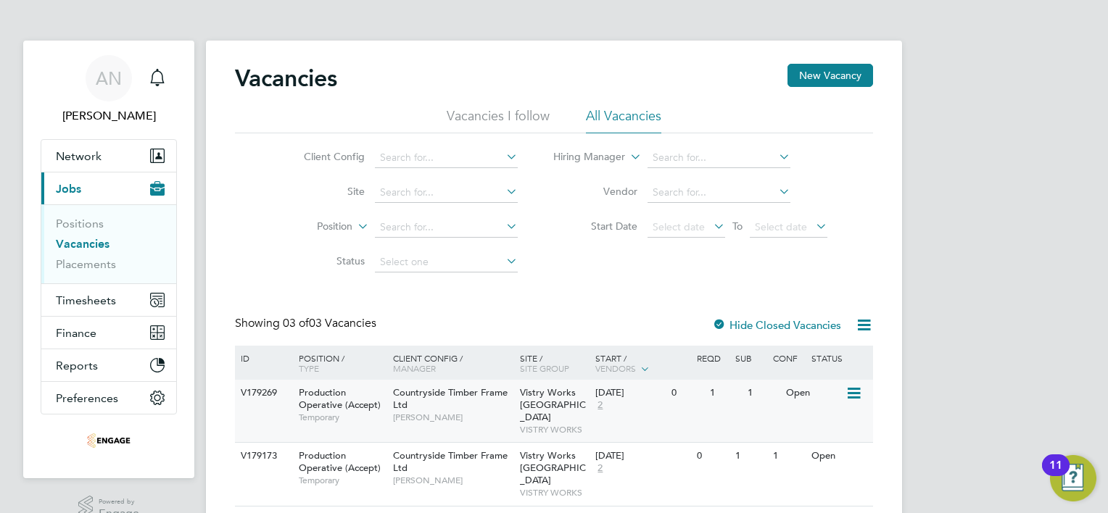
click at [449, 389] on span "Countryside Timber Frame Ltd" at bounding box center [450, 398] width 115 height 25
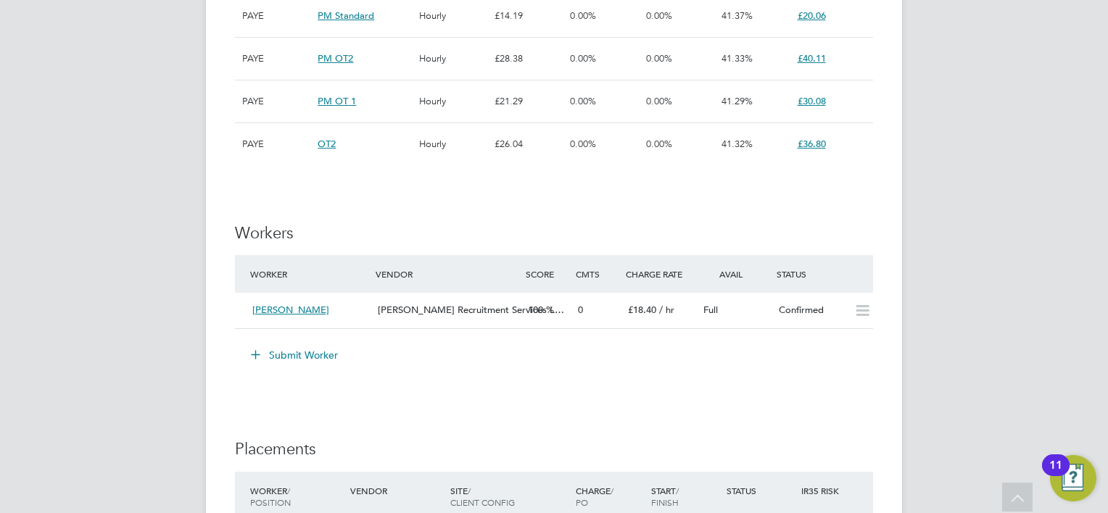
click at [301, 352] on button "Submit Worker" at bounding box center [295, 355] width 109 height 23
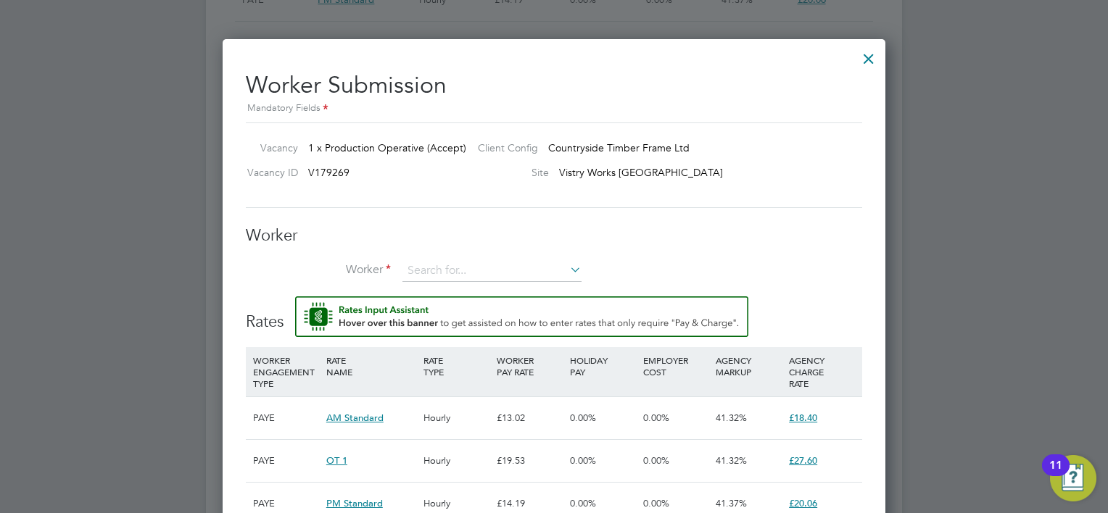
click at [870, 63] on div at bounding box center [868, 55] width 26 height 26
